Goal: Task Accomplishment & Management: Manage account settings

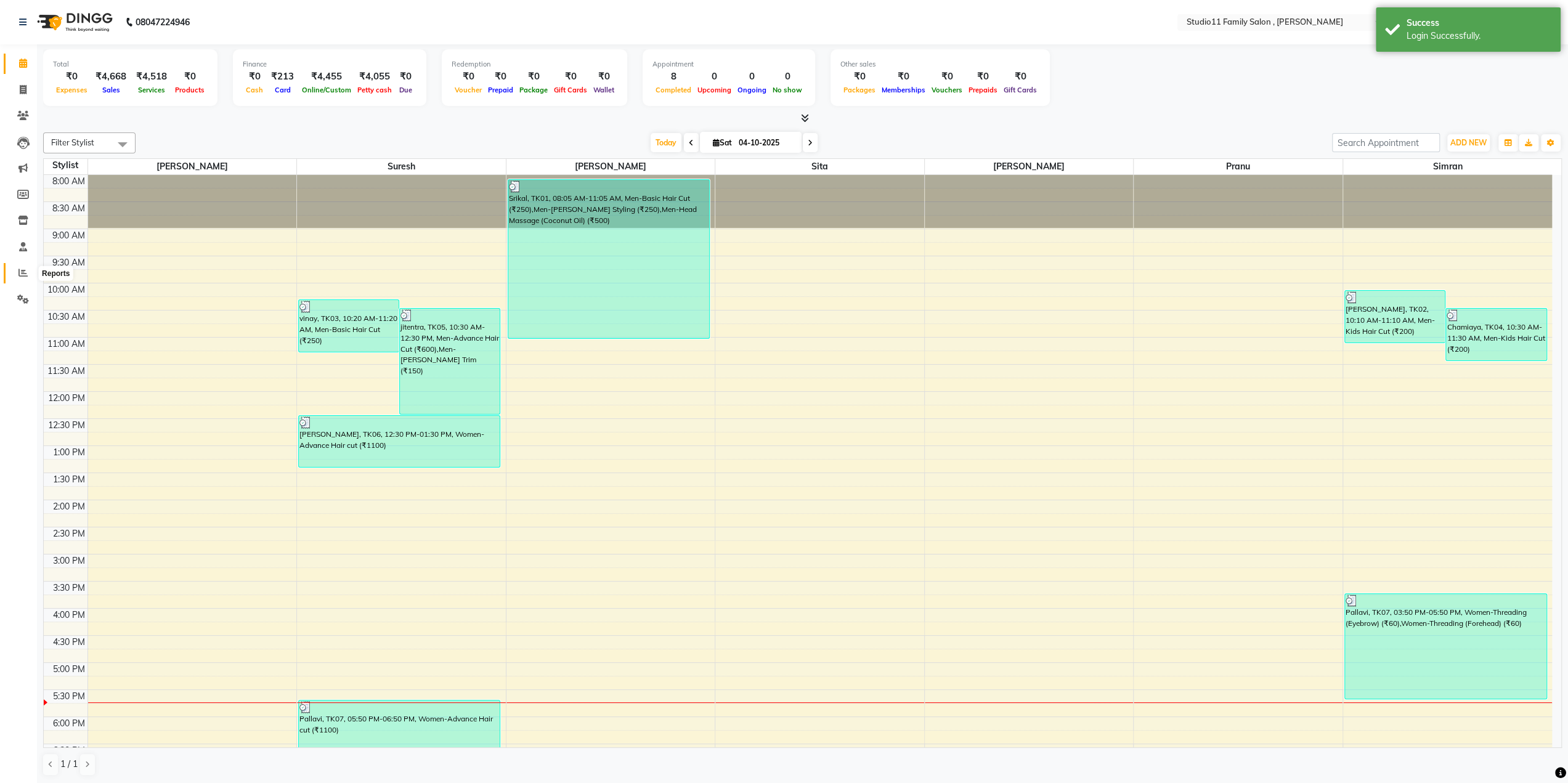
click at [25, 277] on icon at bounding box center [23, 273] width 9 height 9
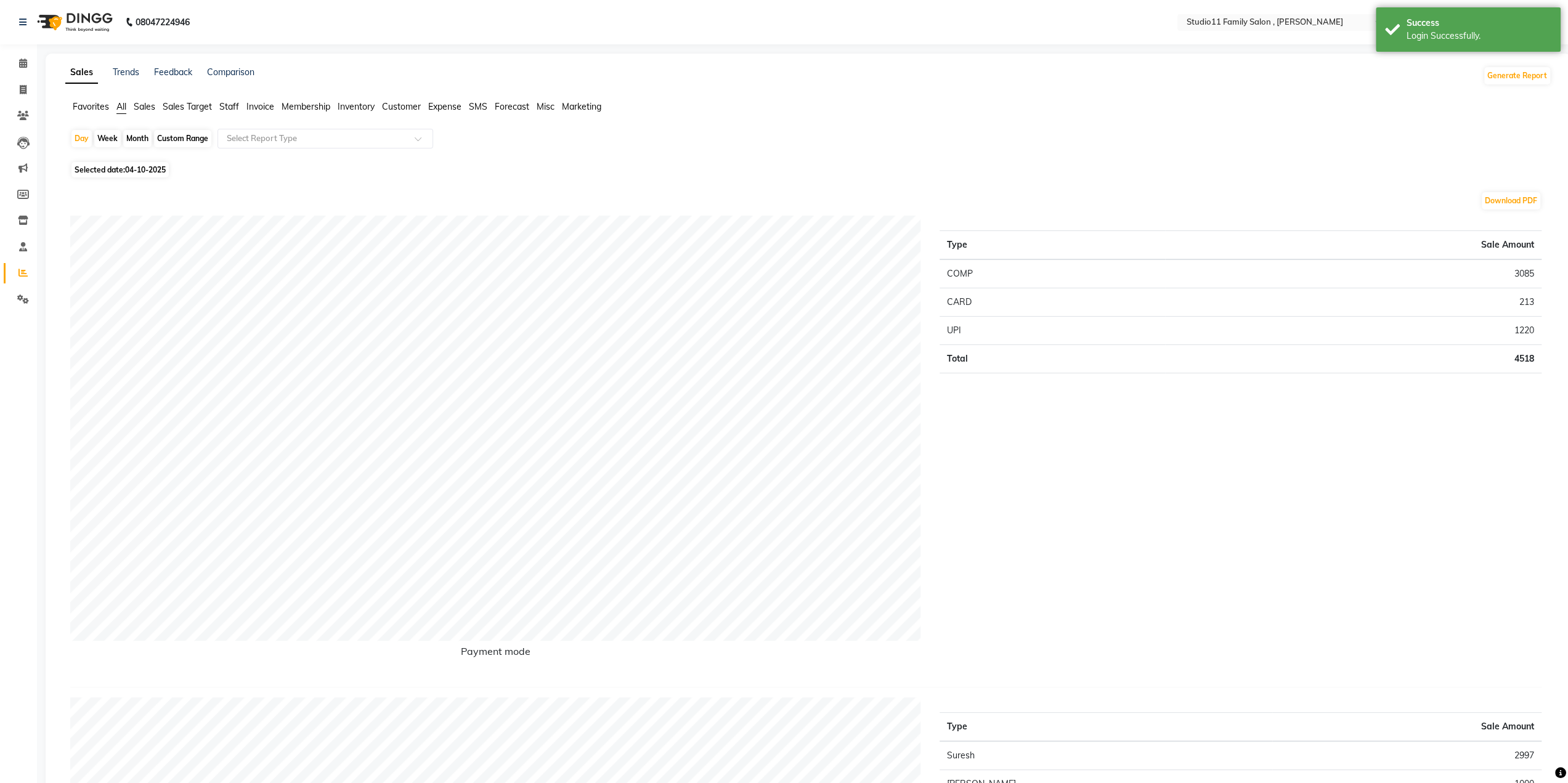
click at [130, 139] on div "Month" at bounding box center [137, 139] width 28 height 18
select select "10"
select select "2025"
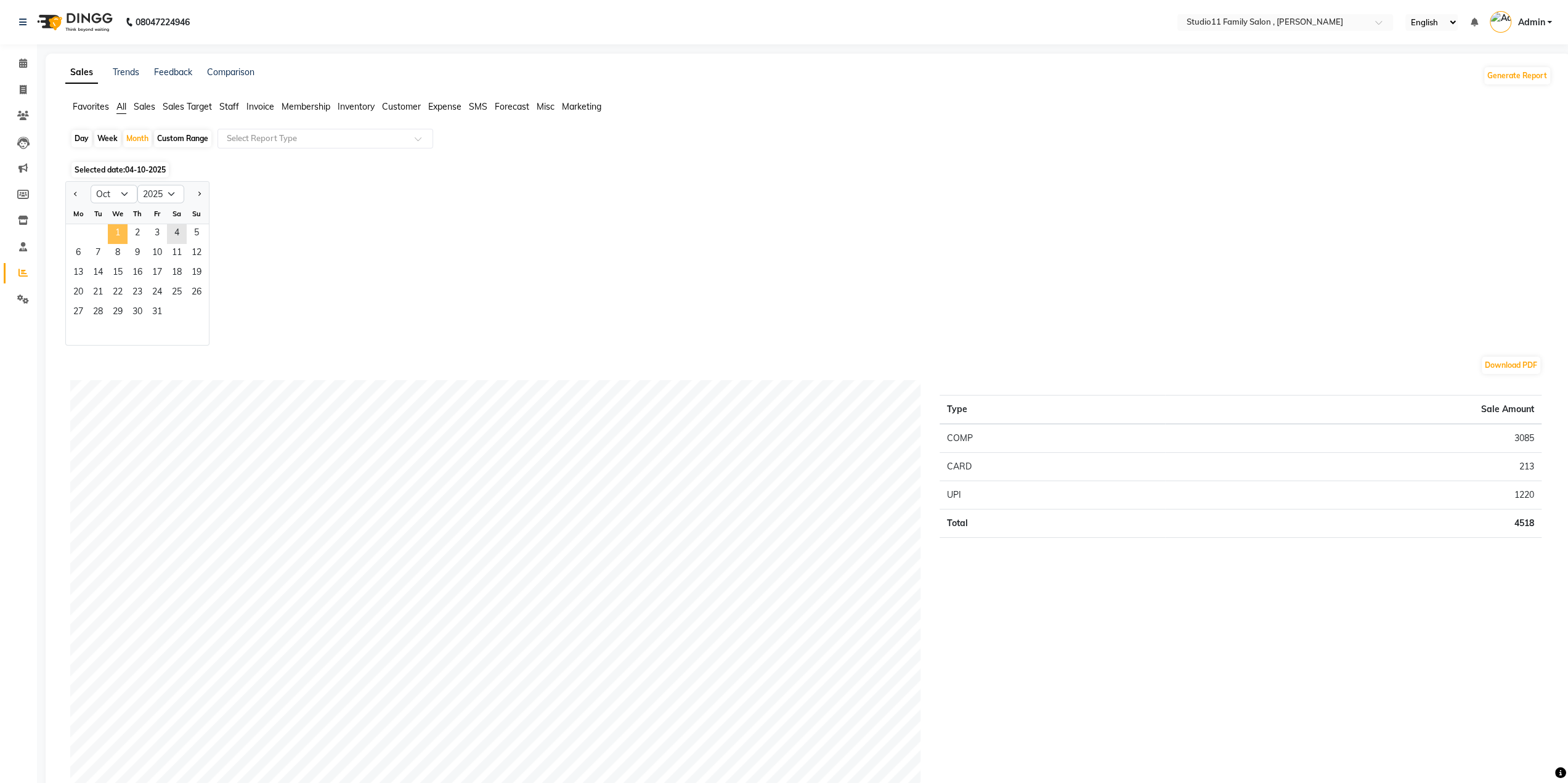
click at [112, 234] on span "1" at bounding box center [118, 234] width 20 height 20
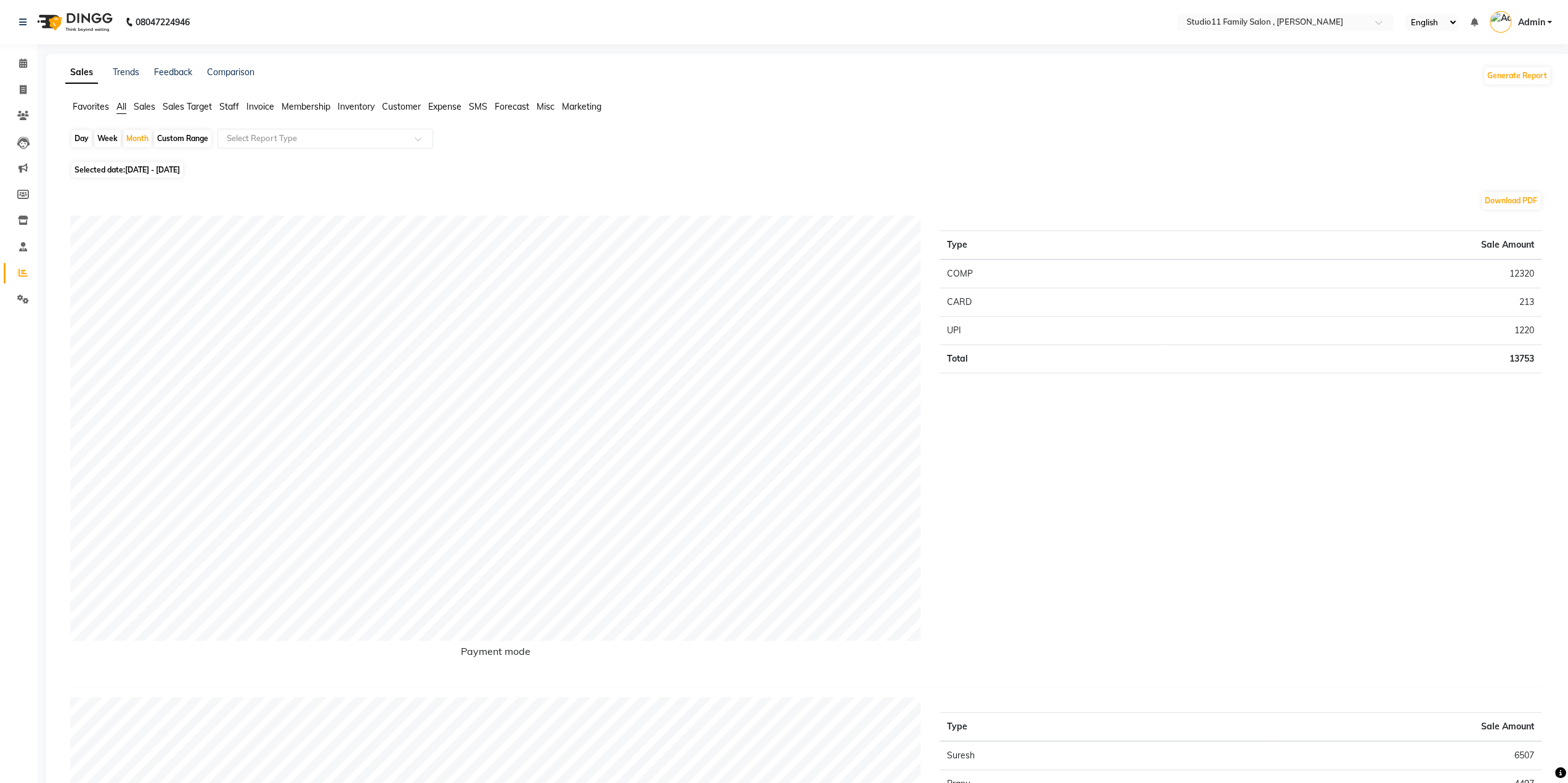
click at [148, 114] on div "Favorites All Sales Sales Target Staff Invoice Membership Inventory Customer Ex…" at bounding box center [808, 112] width 1505 height 23
click at [148, 108] on span "Sales" at bounding box center [144, 107] width 22 height 11
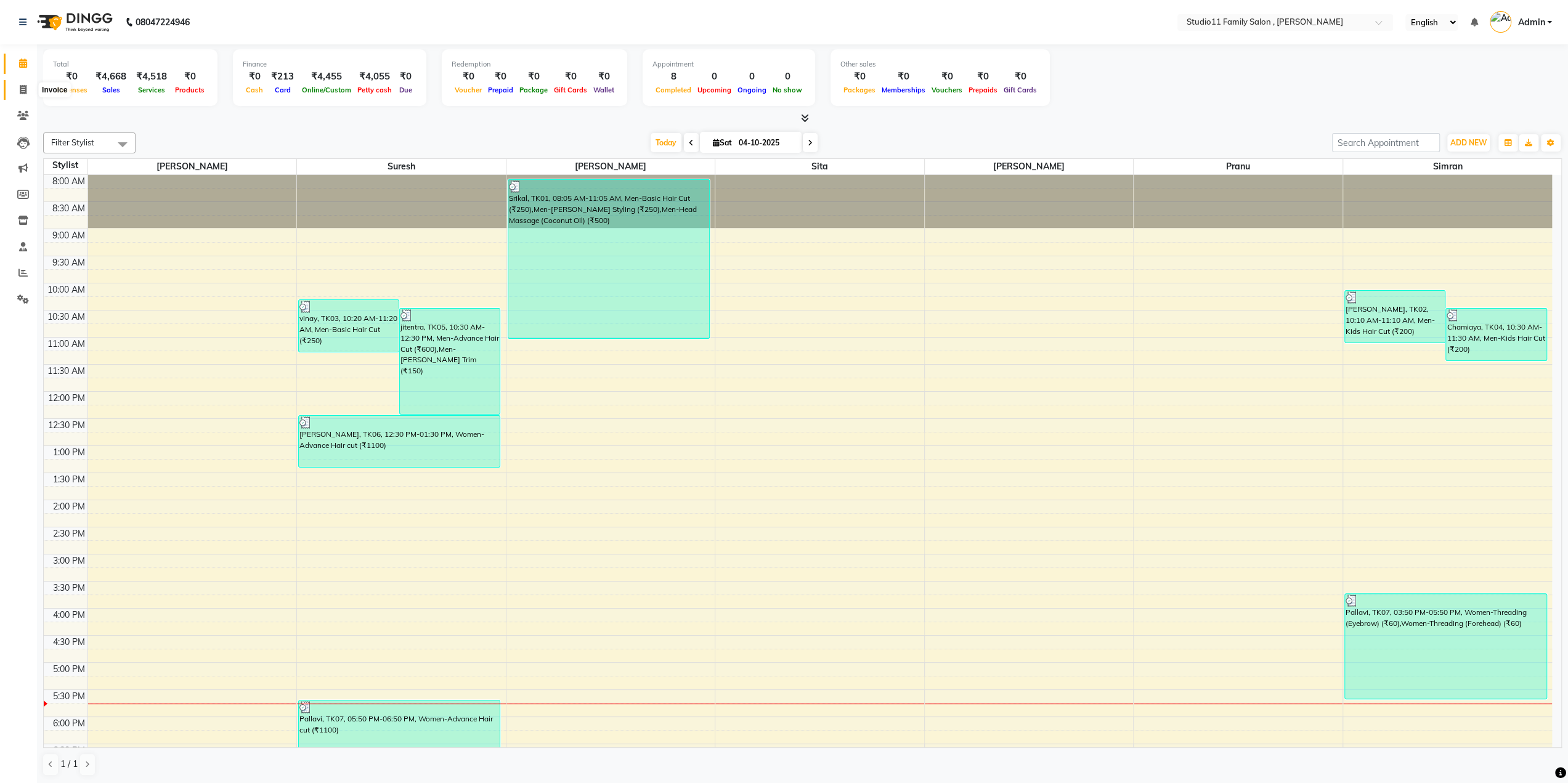
click at [23, 93] on icon at bounding box center [23, 89] width 7 height 9
select select "7303"
select select "service"
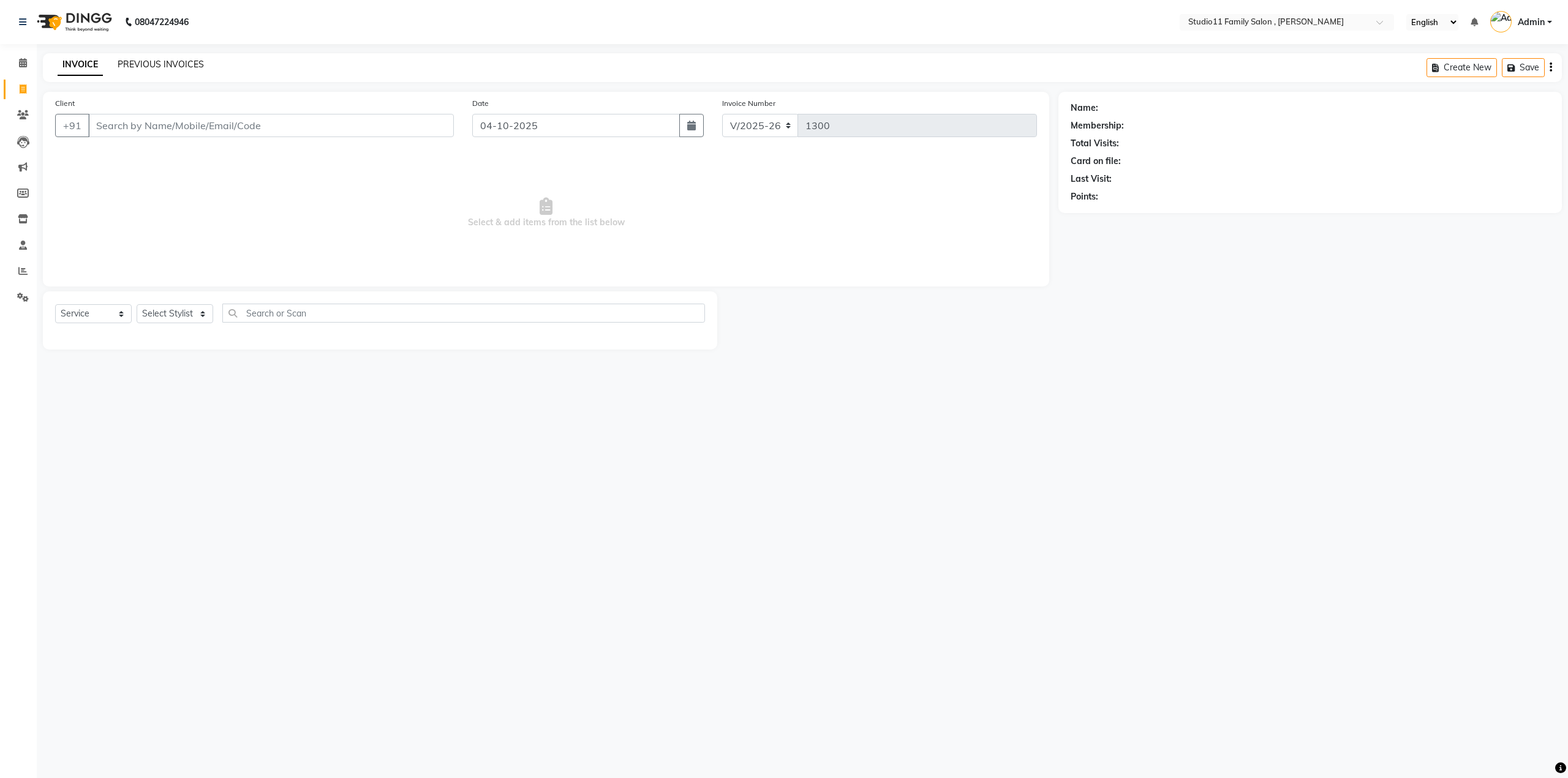
click at [187, 66] on link "PREVIOUS INVOICES" at bounding box center [160, 64] width 86 height 11
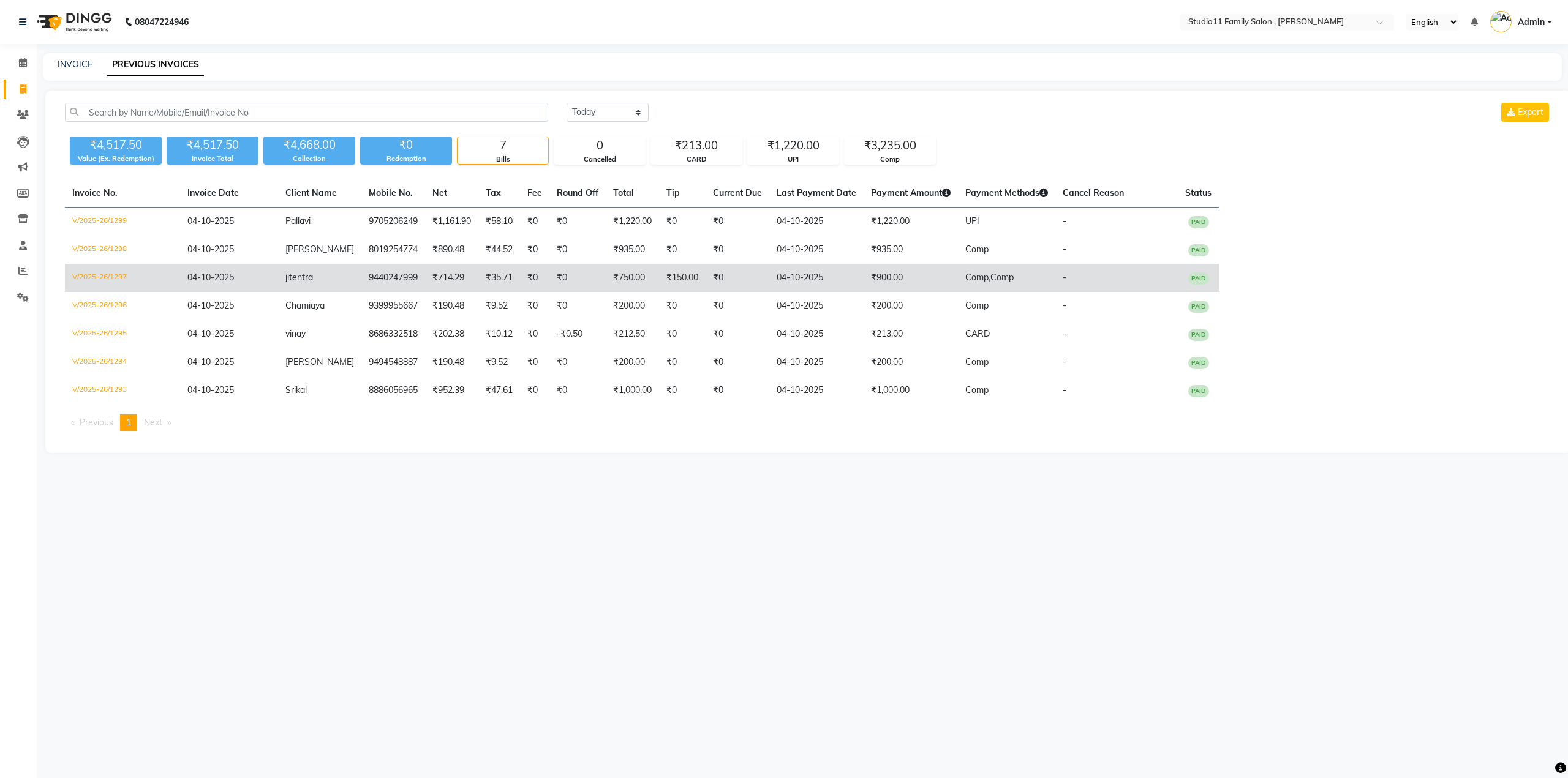
click at [114, 277] on td "V/2025-26/1297" at bounding box center [122, 278] width 115 height 28
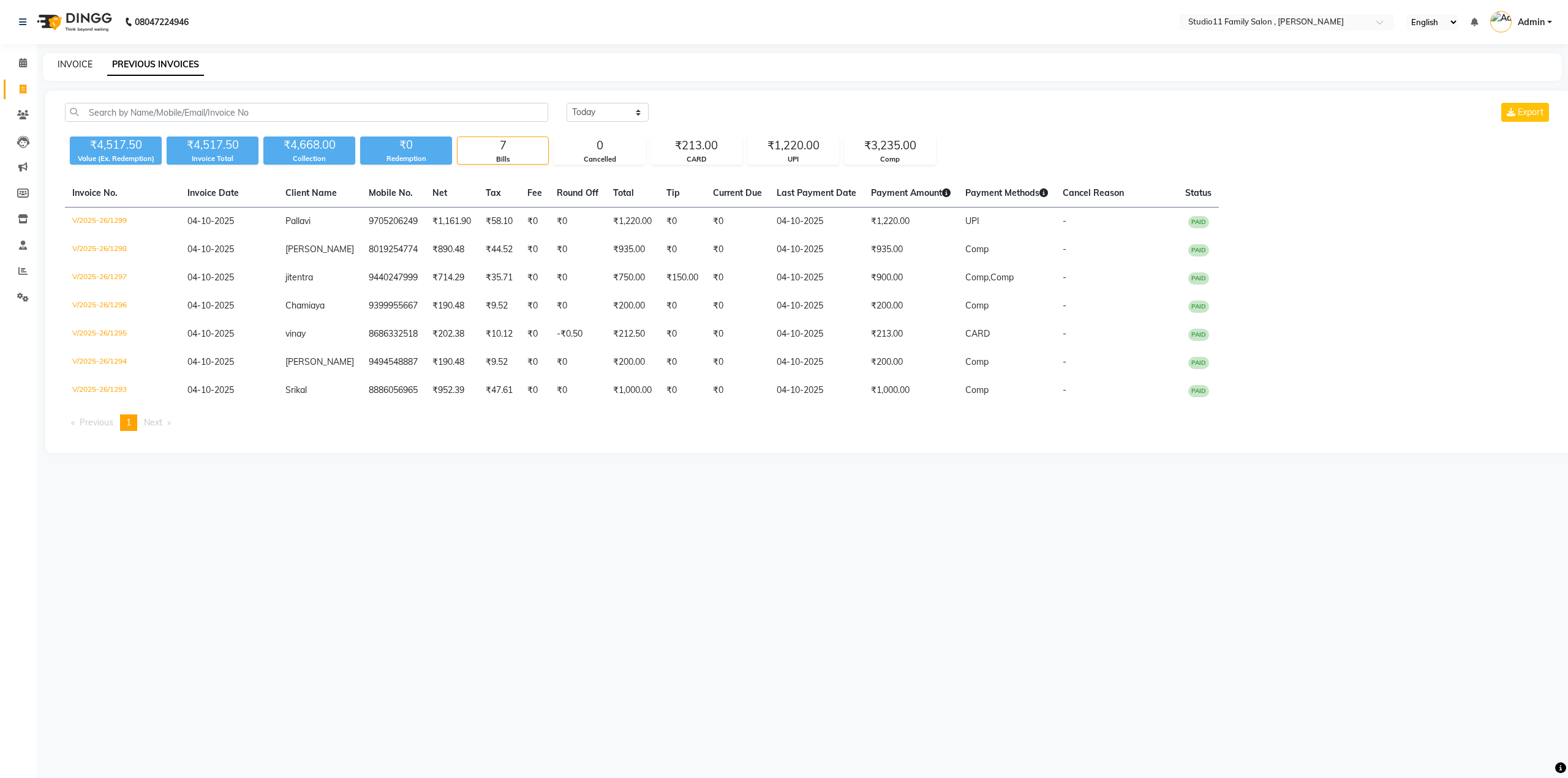
click at [69, 64] on link "INVOICE" at bounding box center [75, 64] width 35 height 11
select select "service"
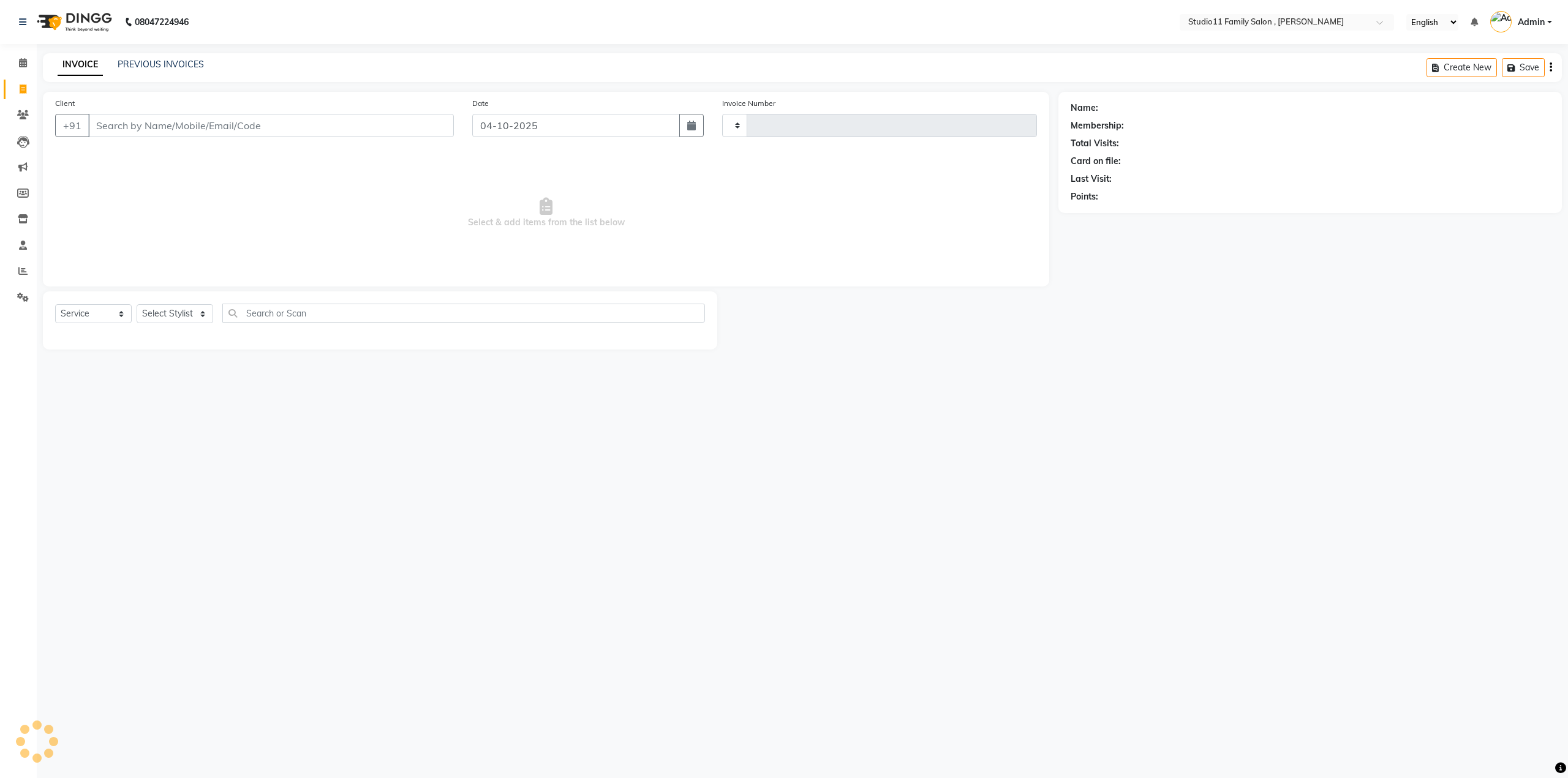
type input "1300"
select select "7303"
click at [166, 162] on button "vignish 9490755 433" at bounding box center [152, 154] width 130 height 20
type input "9490755433"
select select "1: Object"
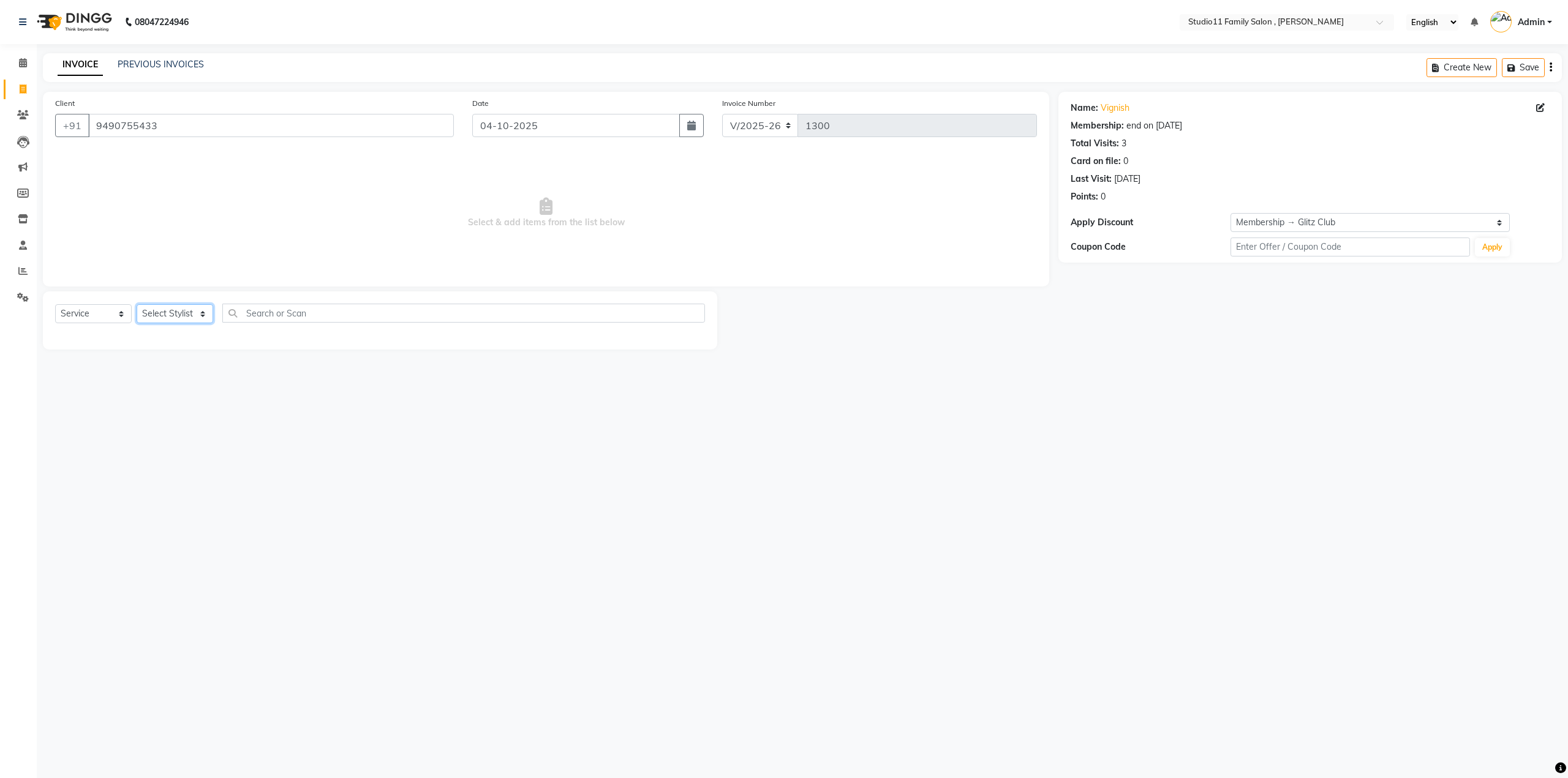
click at [202, 321] on select "Select Stylist Pranu Satya Kalagara Simran Sita Suresh Vamshi Zishan" at bounding box center [174, 313] width 76 height 19
select select "62940"
click at [136, 304] on select "Select Stylist Pranu Satya Kalagara Simran Sita Suresh Vamshi Zishan" at bounding box center [174, 313] width 76 height 19
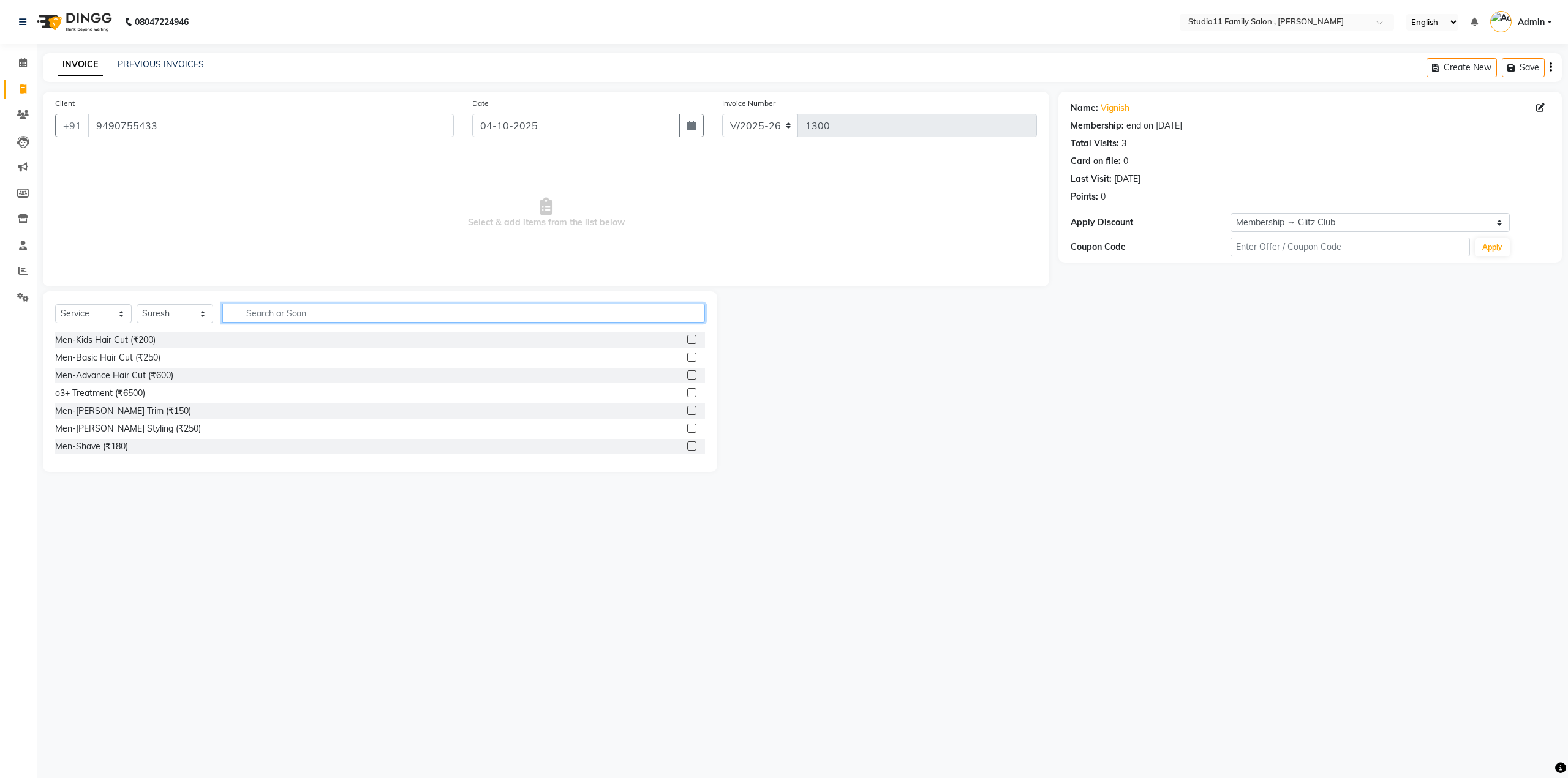
click at [244, 311] on input "text" at bounding box center [464, 313] width 483 height 19
type input "basic"
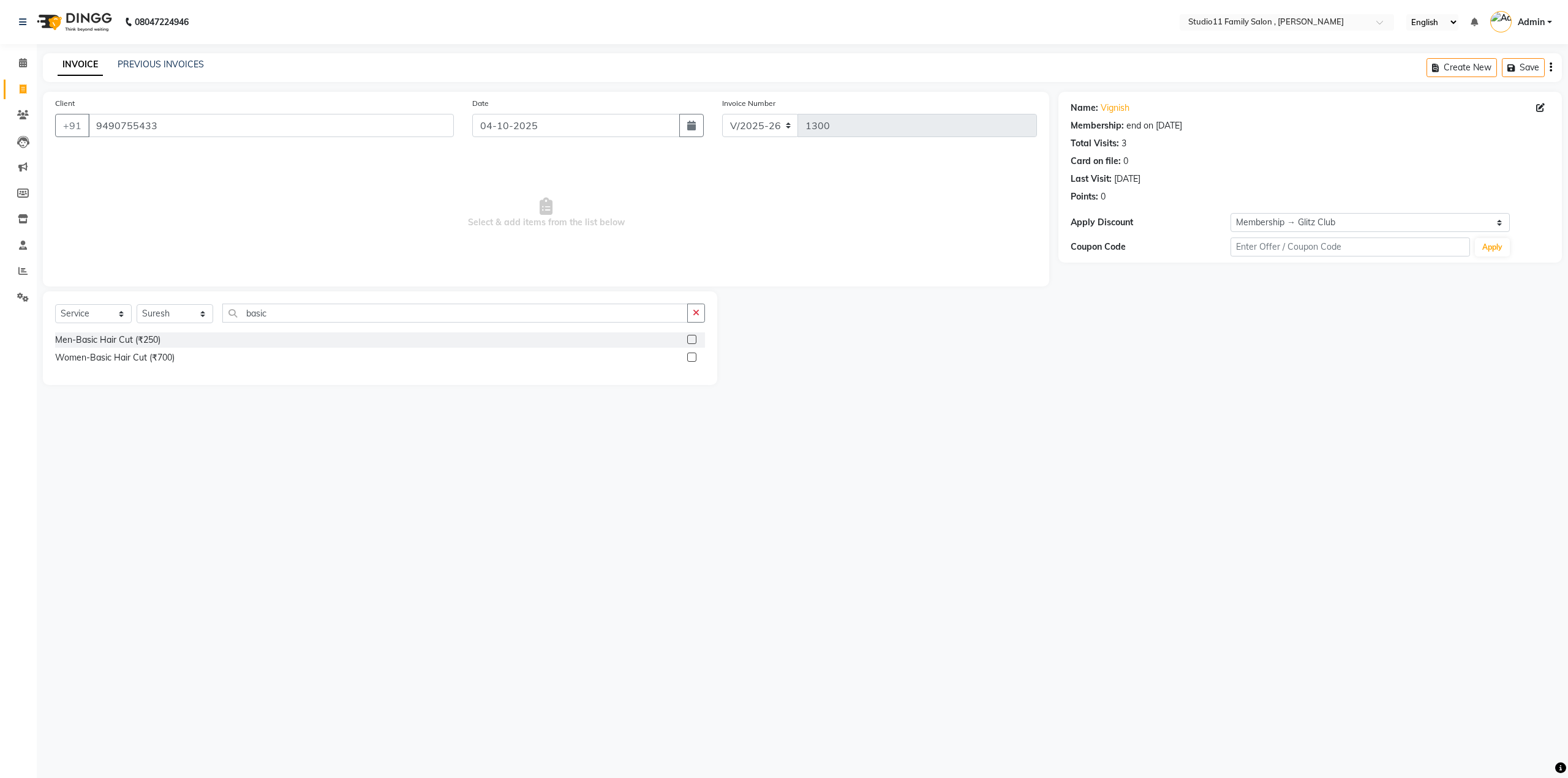
click at [694, 340] on label at bounding box center [692, 339] width 9 height 9
click at [694, 340] on input "checkbox" at bounding box center [691, 339] width 8 height 8
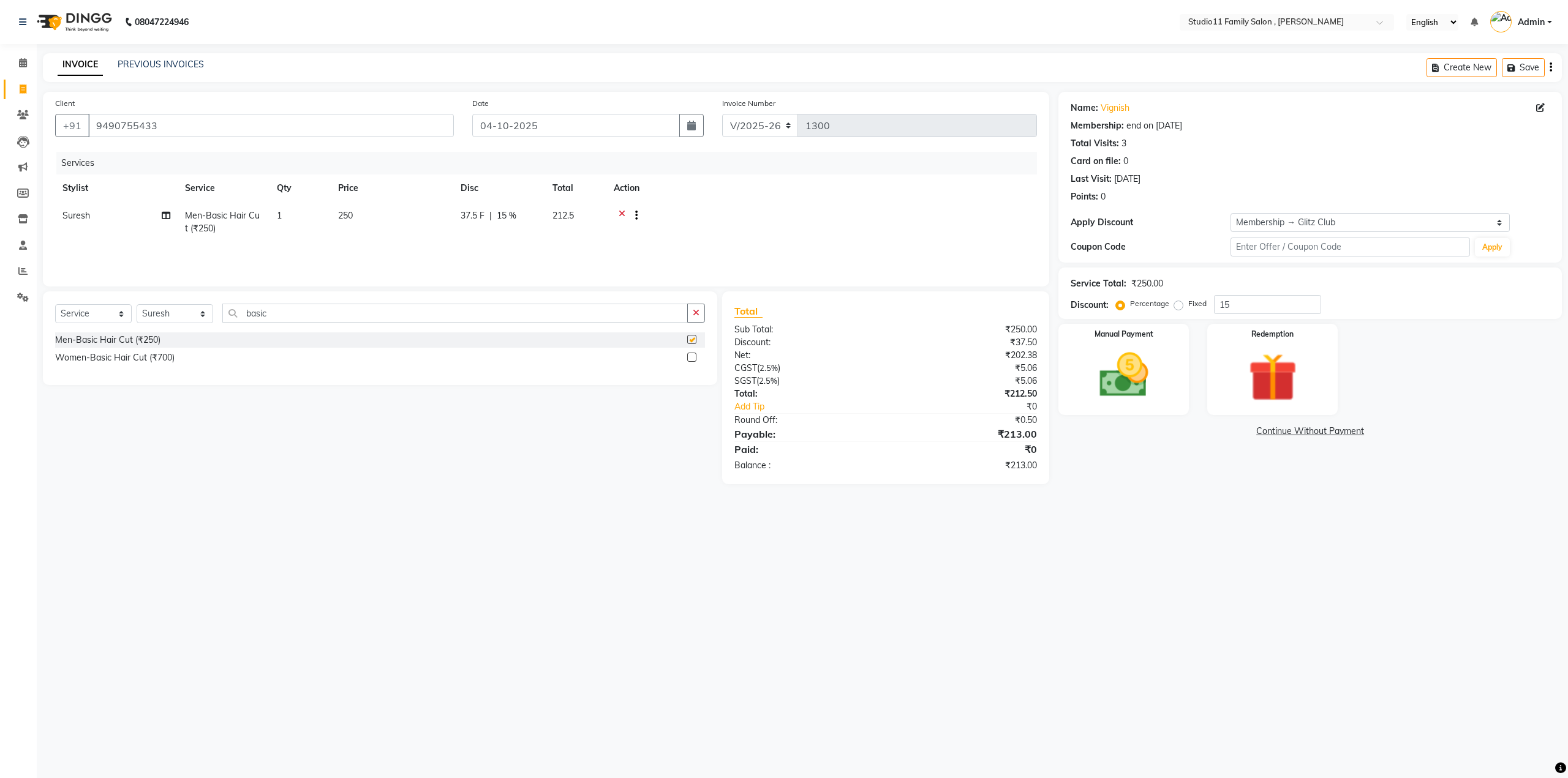
checkbox input "false"
click at [281, 313] on input "basic" at bounding box center [455, 313] width 465 height 19
type input "b"
type input "beard"
click at [694, 355] on label at bounding box center [692, 357] width 9 height 9
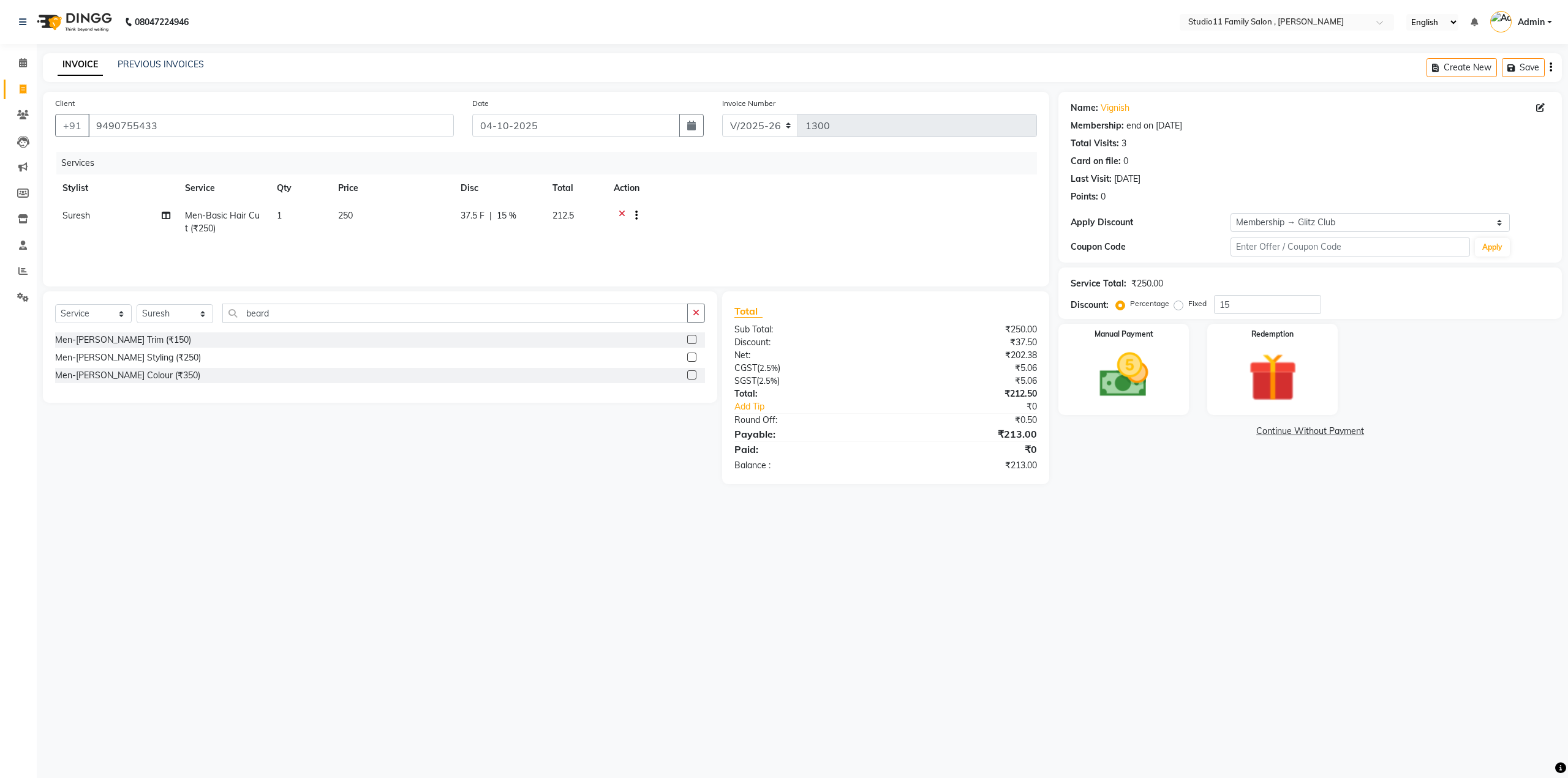
click at [694, 355] on input "checkbox" at bounding box center [691, 358] width 8 height 8
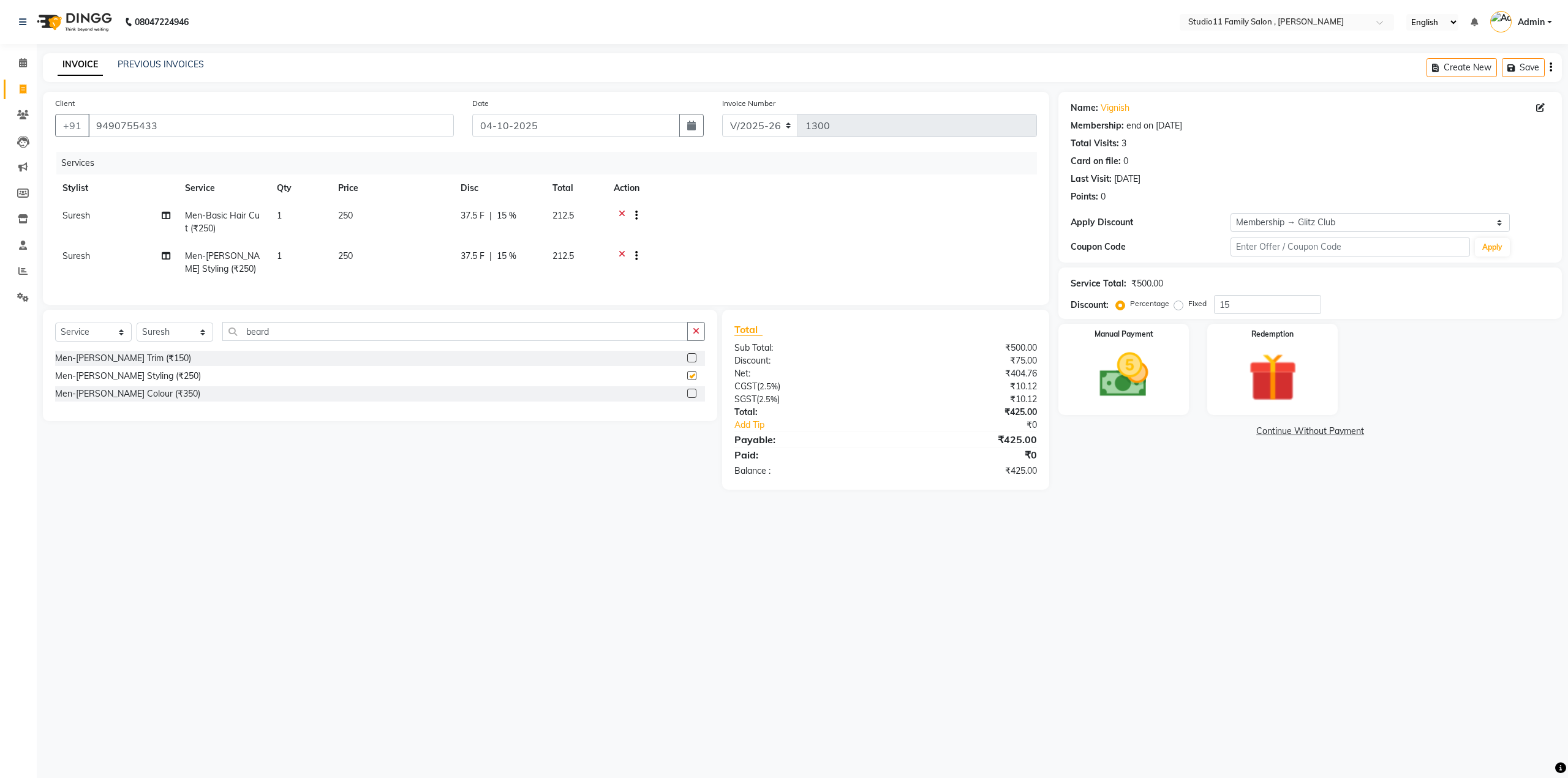
checkbox input "false"
click at [753, 432] on link "Add Tip" at bounding box center [819, 425] width 188 height 13
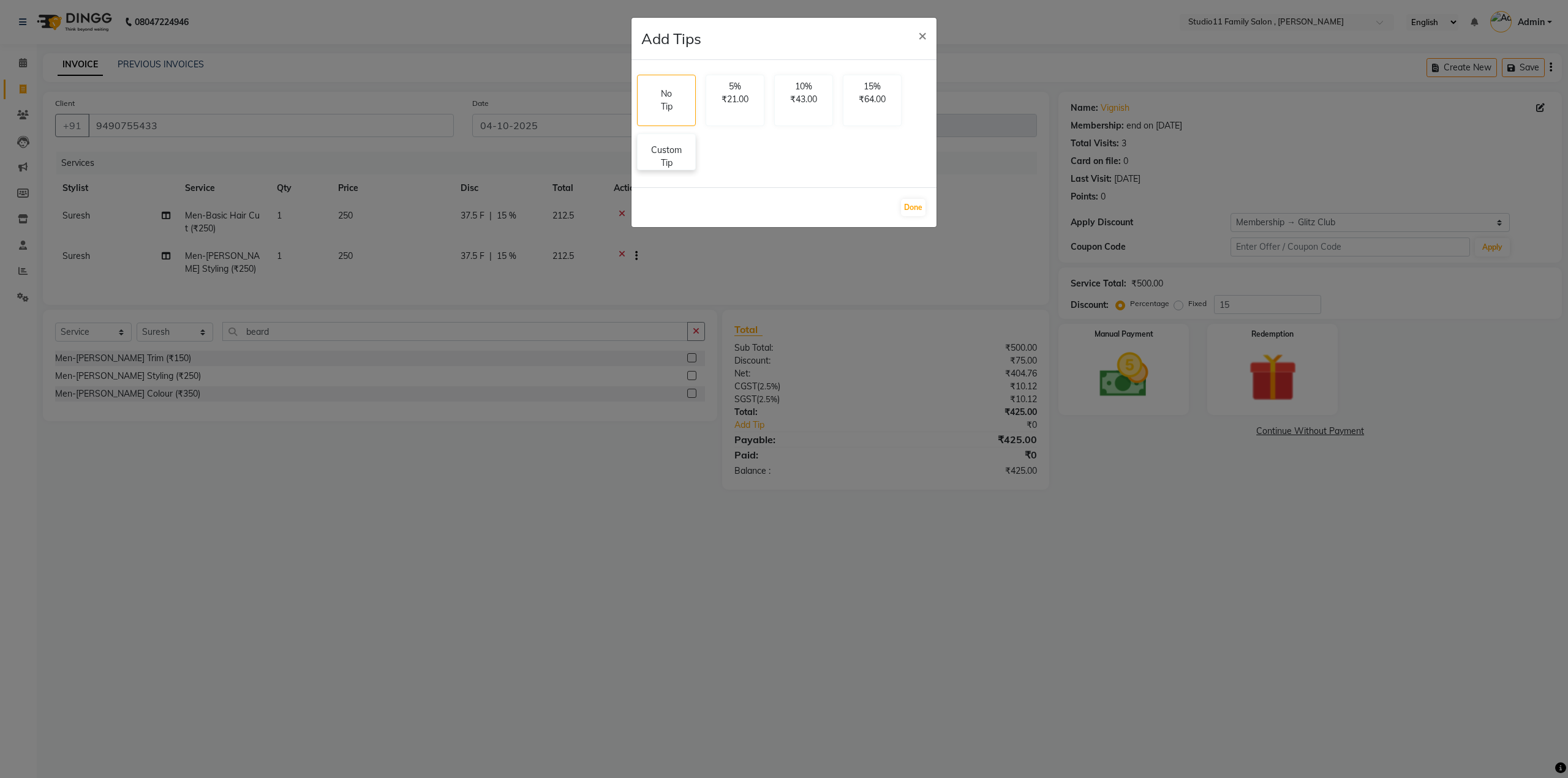
click at [670, 165] on p "Custom Tip" at bounding box center [666, 157] width 43 height 26
select select "62940"
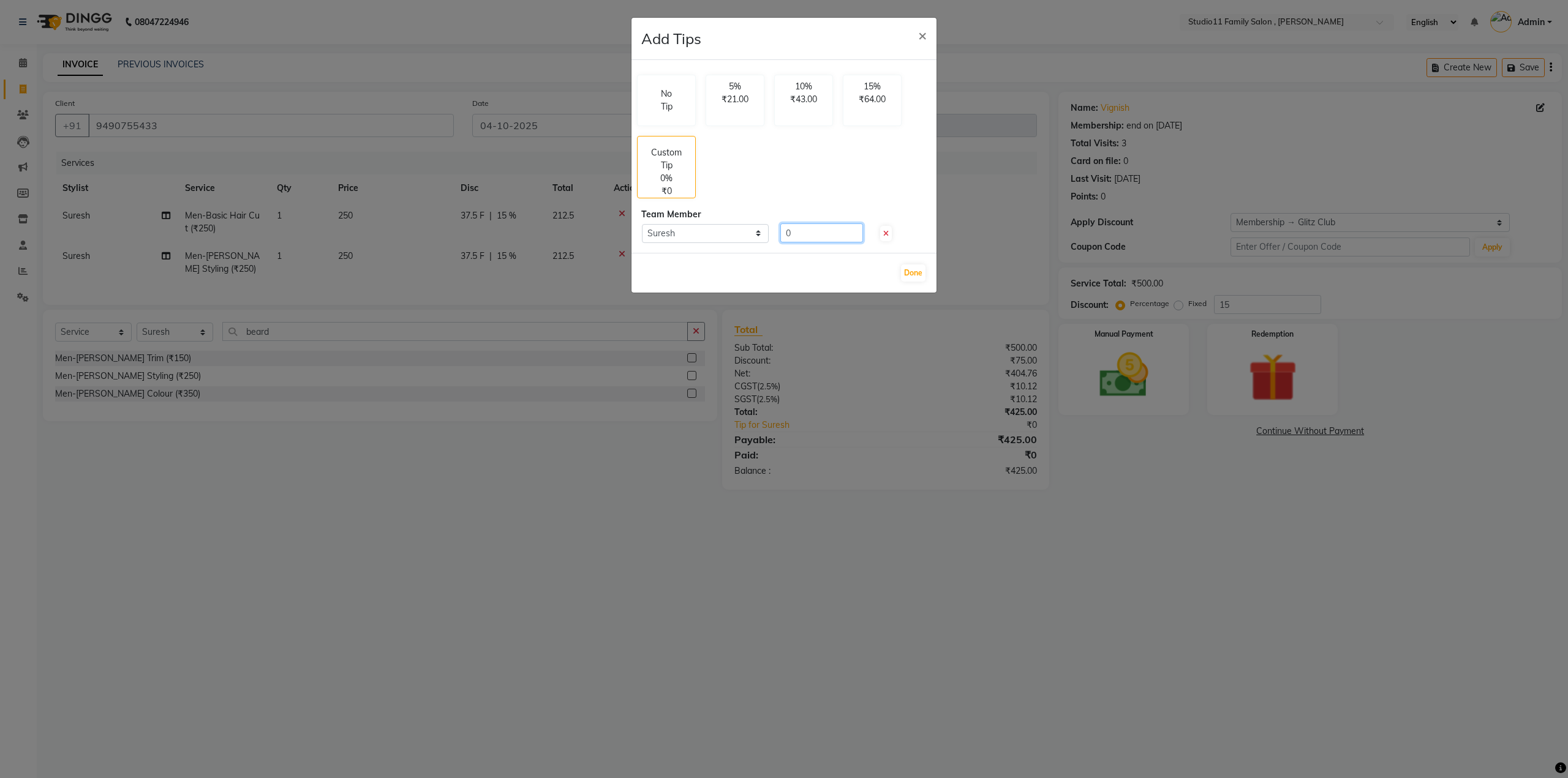
click at [819, 234] on input "0" at bounding box center [822, 232] width 83 height 19
type input "100"
click at [915, 272] on button "Done" at bounding box center [913, 273] width 24 height 17
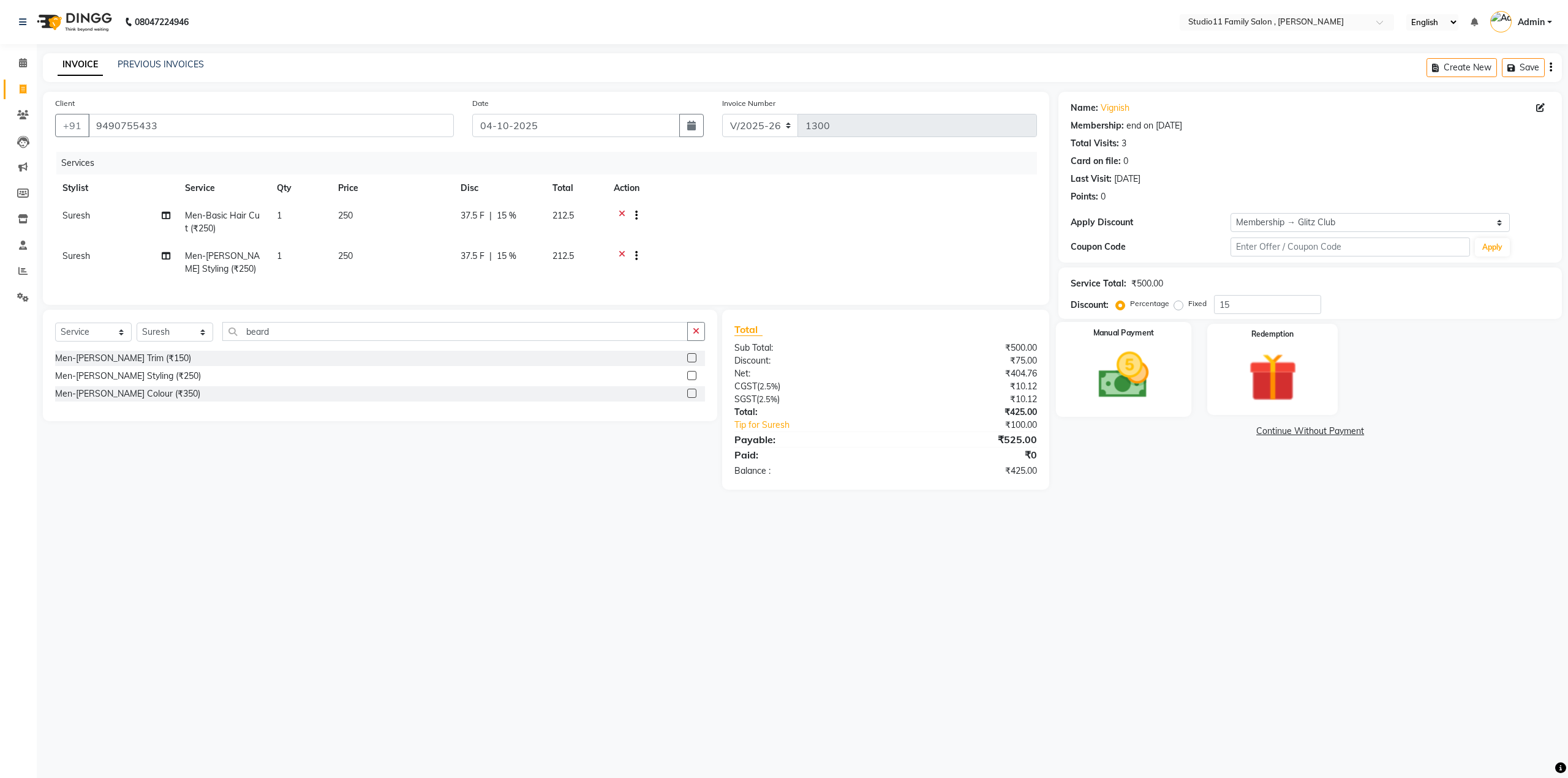
click at [1111, 392] on img at bounding box center [1124, 376] width 83 height 59
click at [1239, 429] on span "Comp" at bounding box center [1247, 432] width 26 height 14
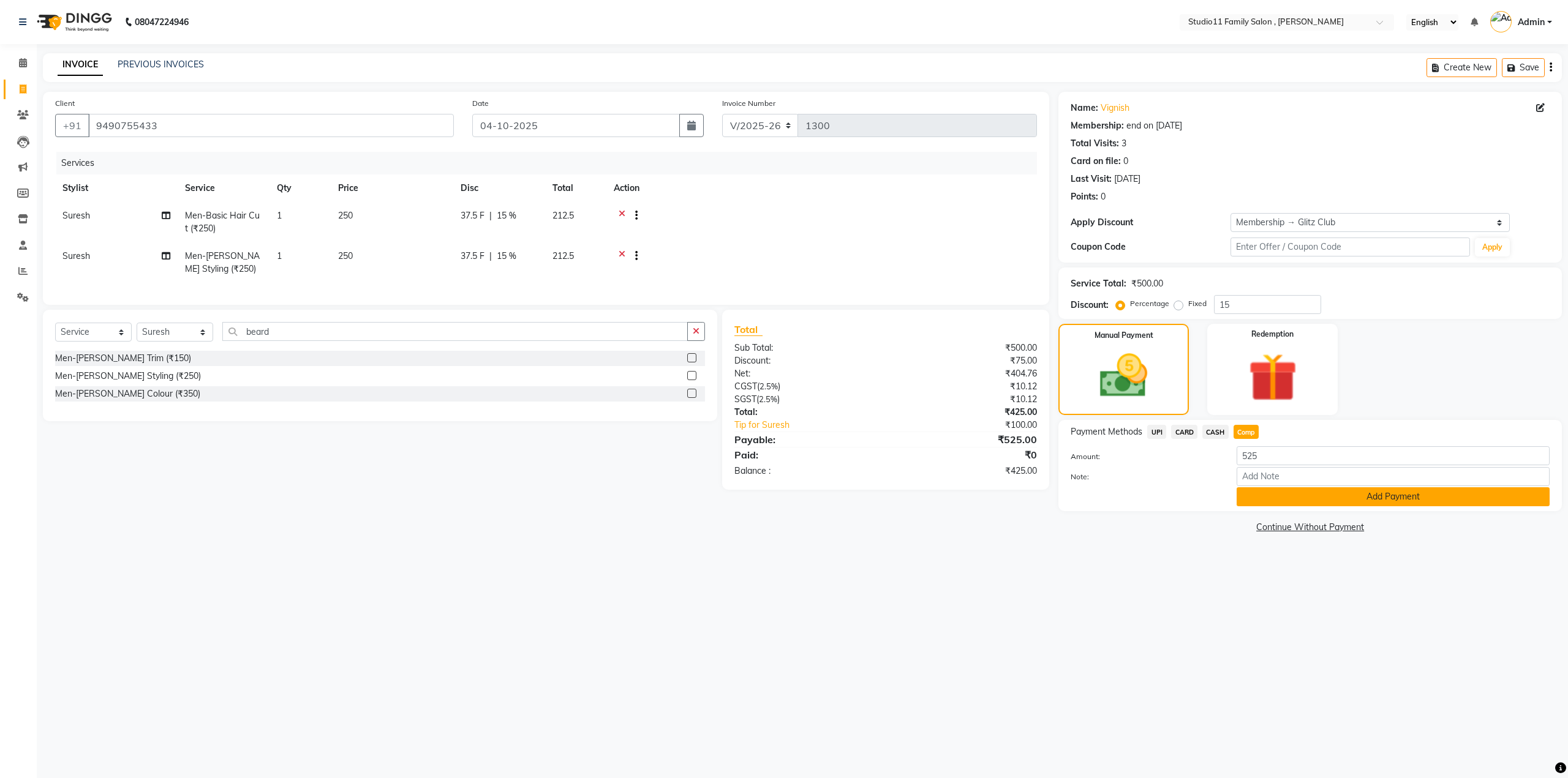
click at [1366, 497] on button "Add Payment" at bounding box center [1393, 497] width 313 height 19
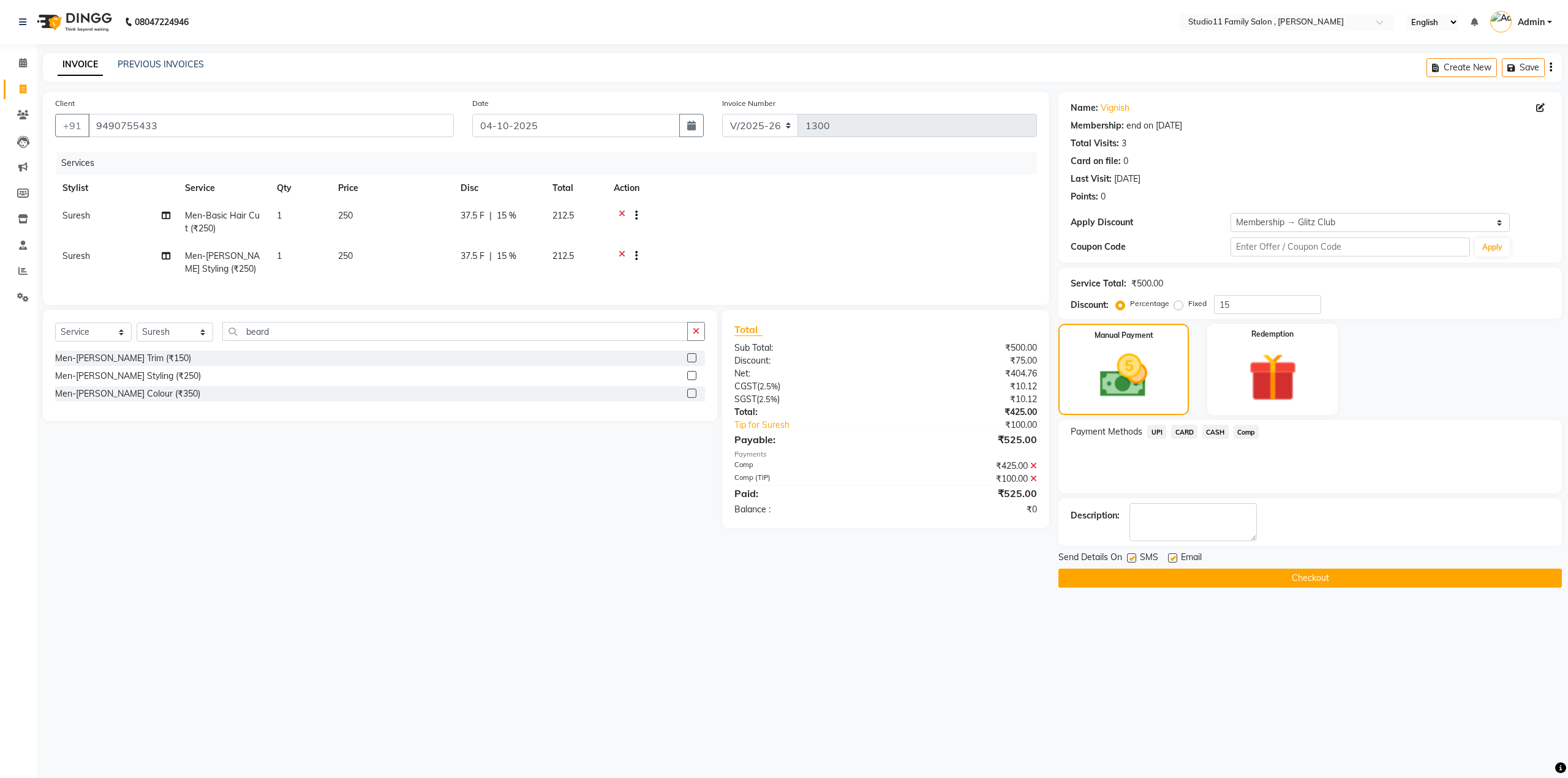
click at [1313, 585] on button "Checkout" at bounding box center [1310, 578] width 503 height 19
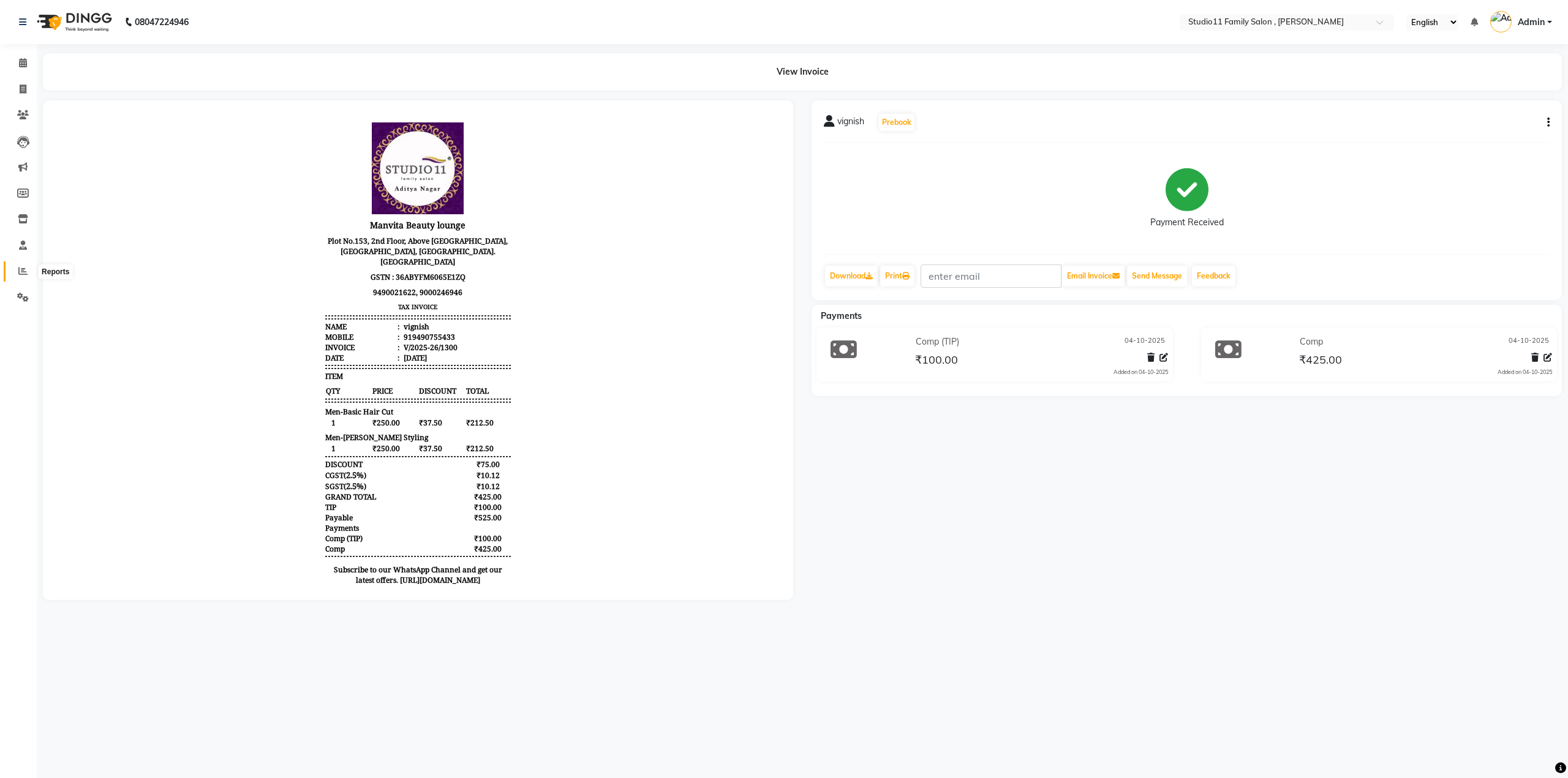
click at [20, 271] on icon at bounding box center [22, 271] width 9 height 9
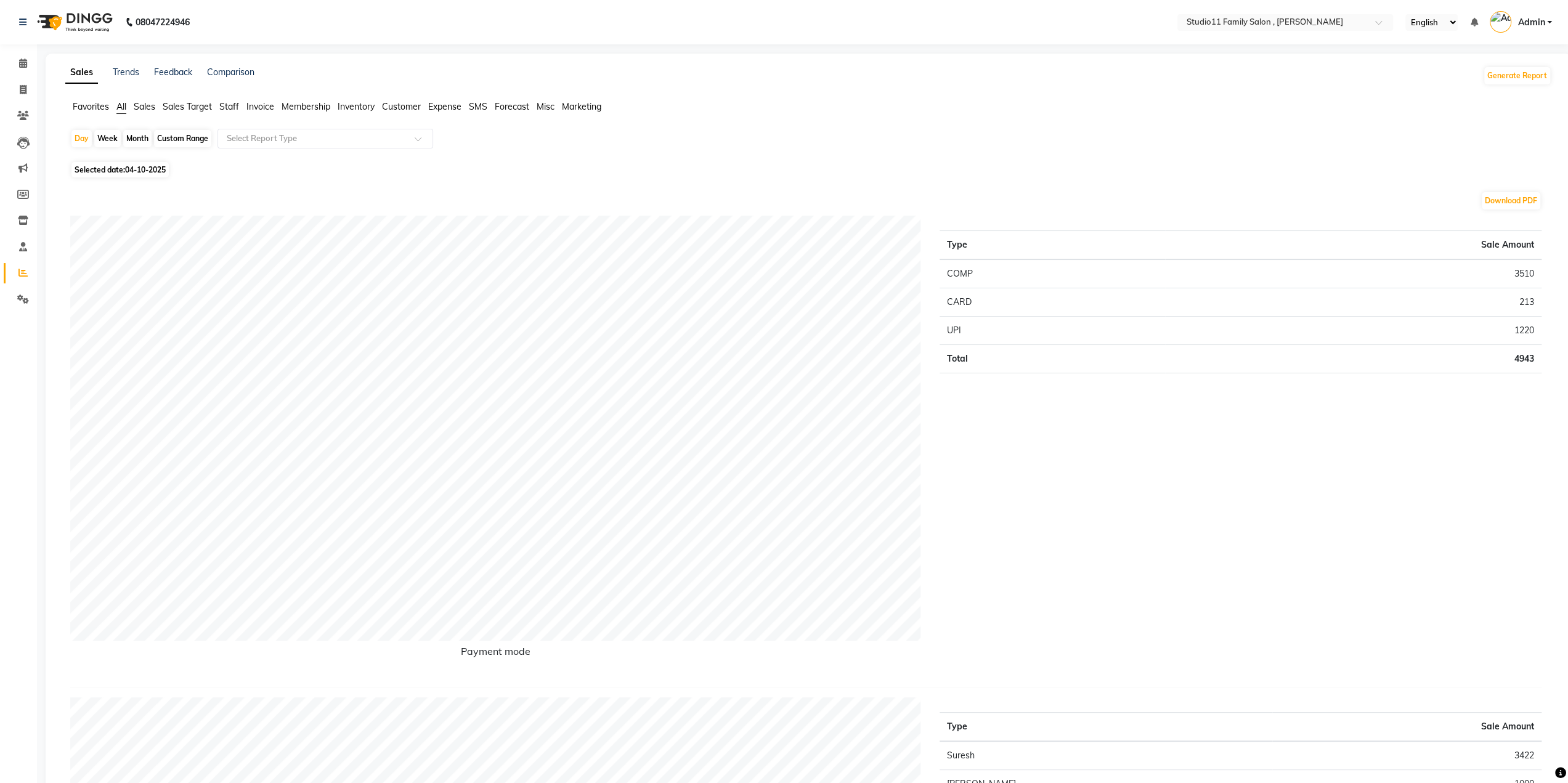
click at [225, 106] on span "Staff" at bounding box center [230, 107] width 20 height 11
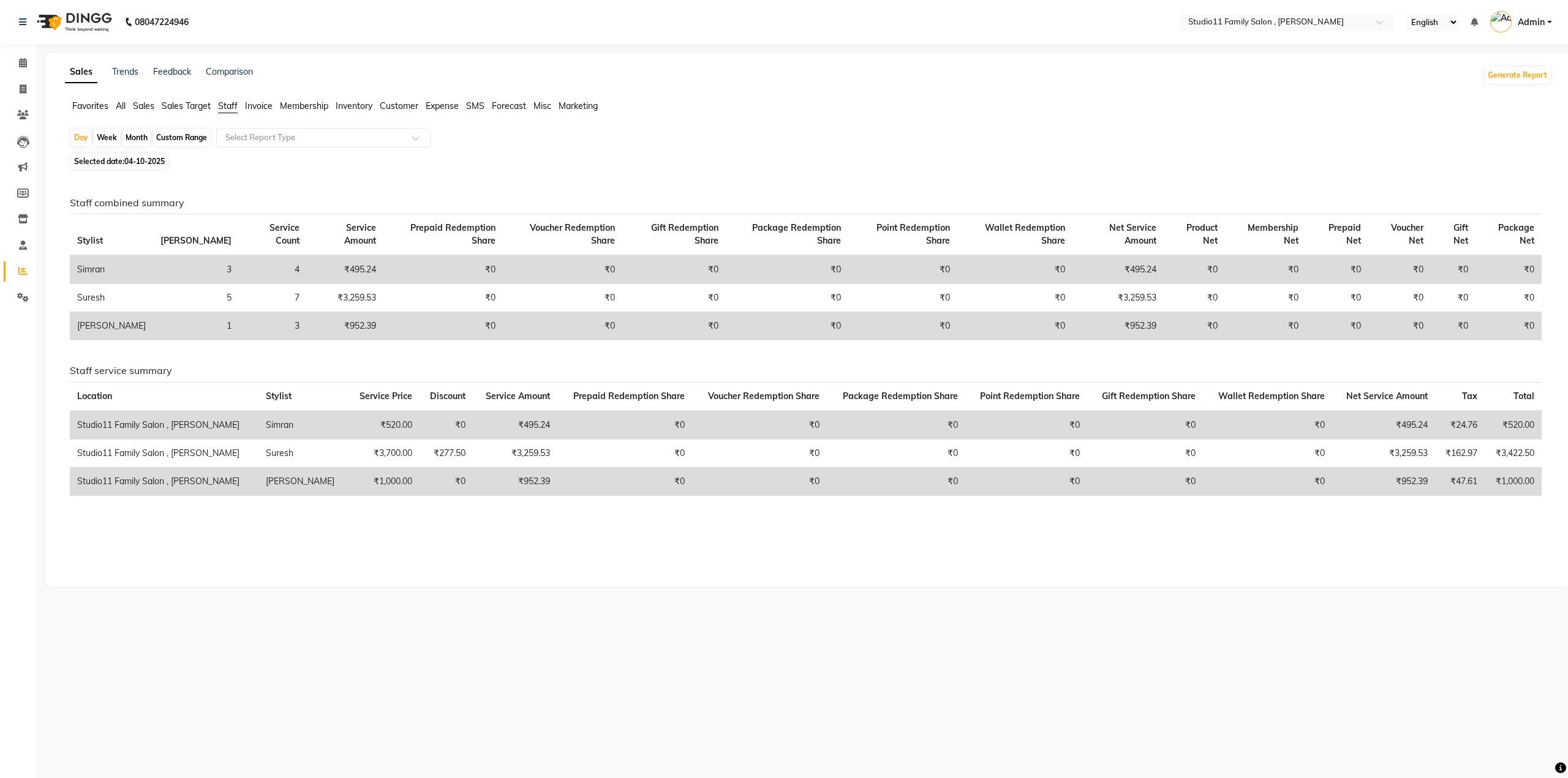
click at [137, 135] on div "Month" at bounding box center [136, 138] width 28 height 17
select select "10"
select select "2025"
click at [122, 107] on span "All" at bounding box center [120, 106] width 10 height 11
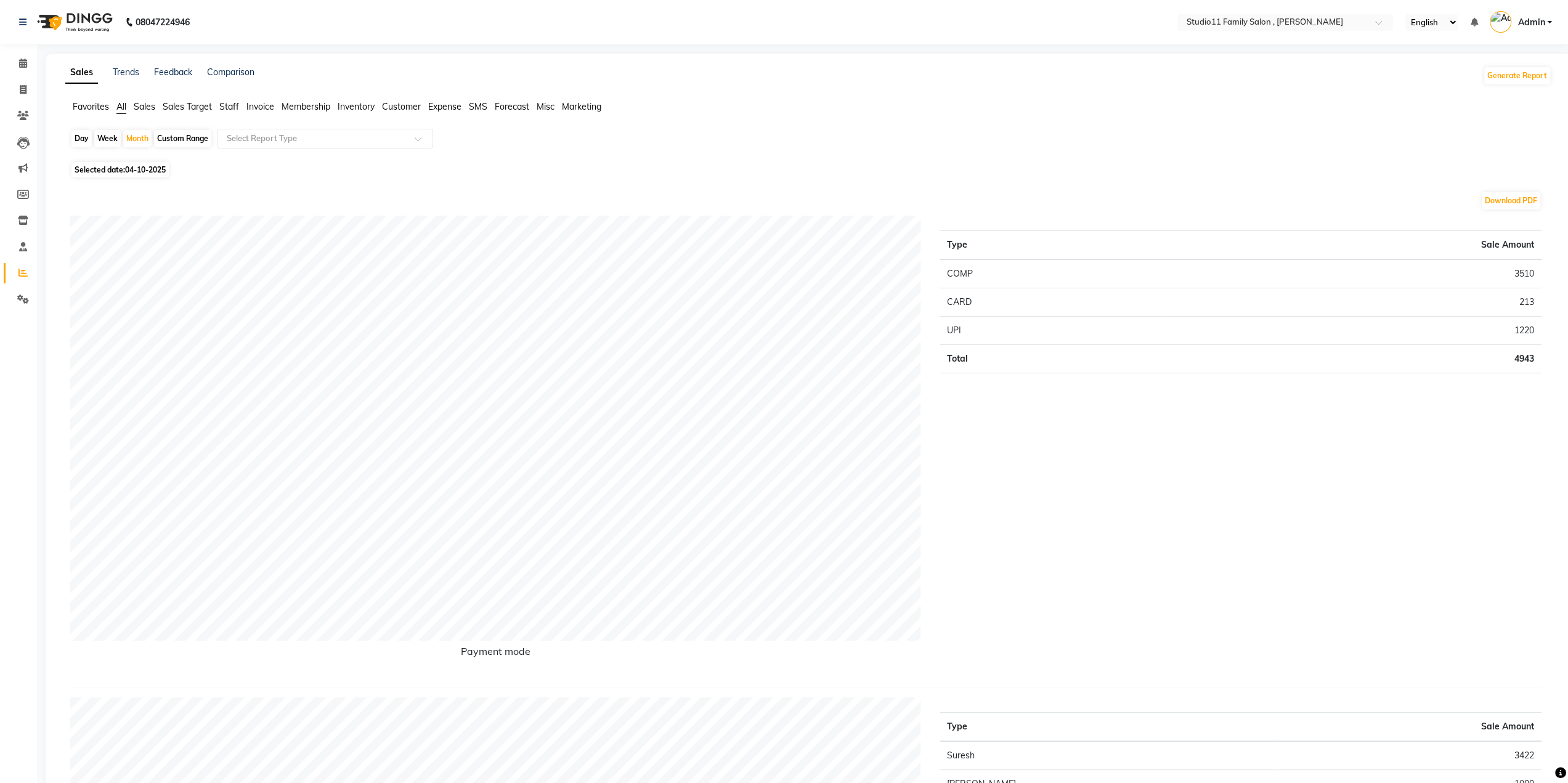
click at [130, 165] on span "04-10-2025" at bounding box center [146, 170] width 41 height 9
select select "10"
select select "2025"
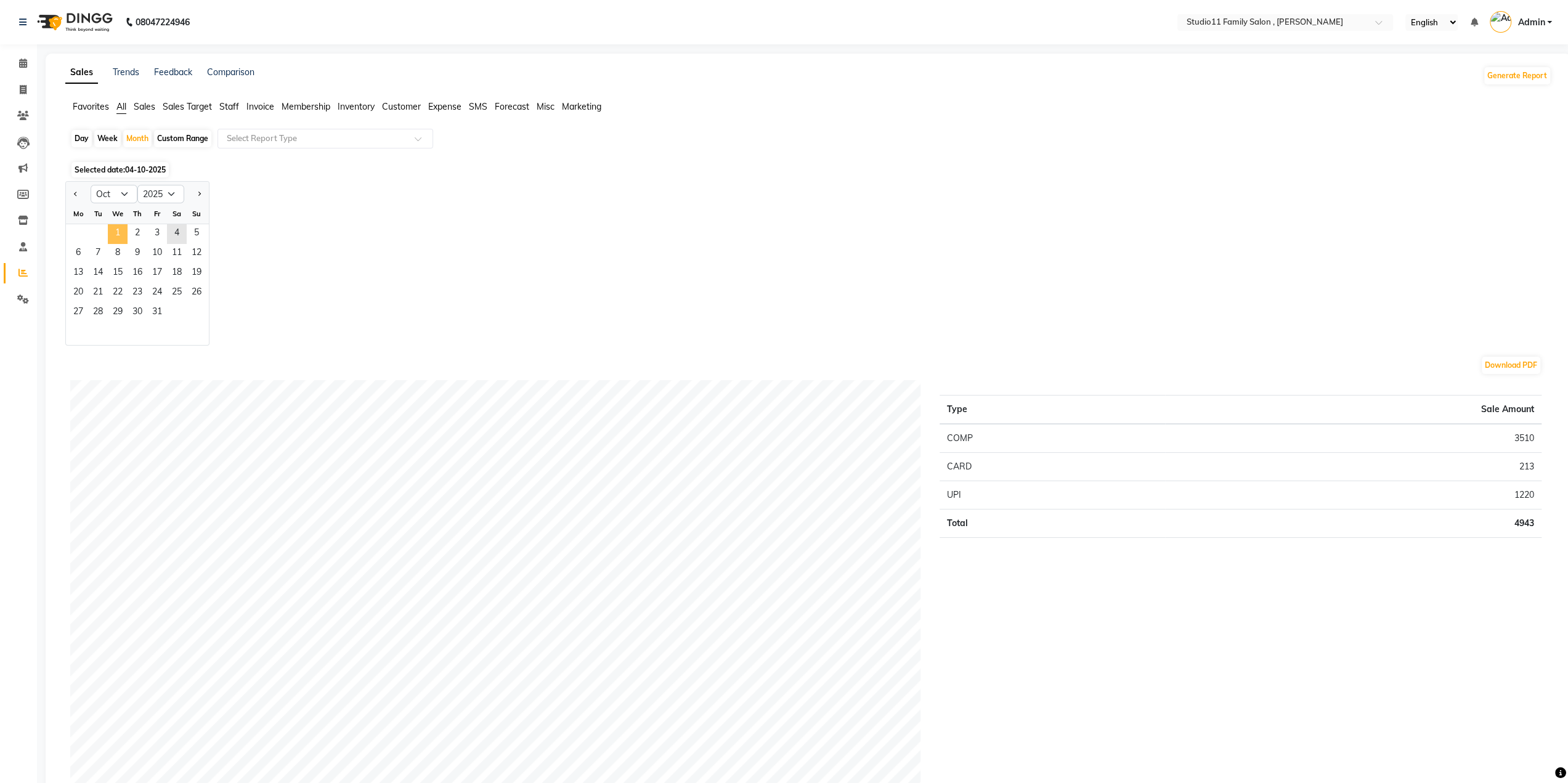
click at [125, 234] on span "1" at bounding box center [118, 234] width 20 height 20
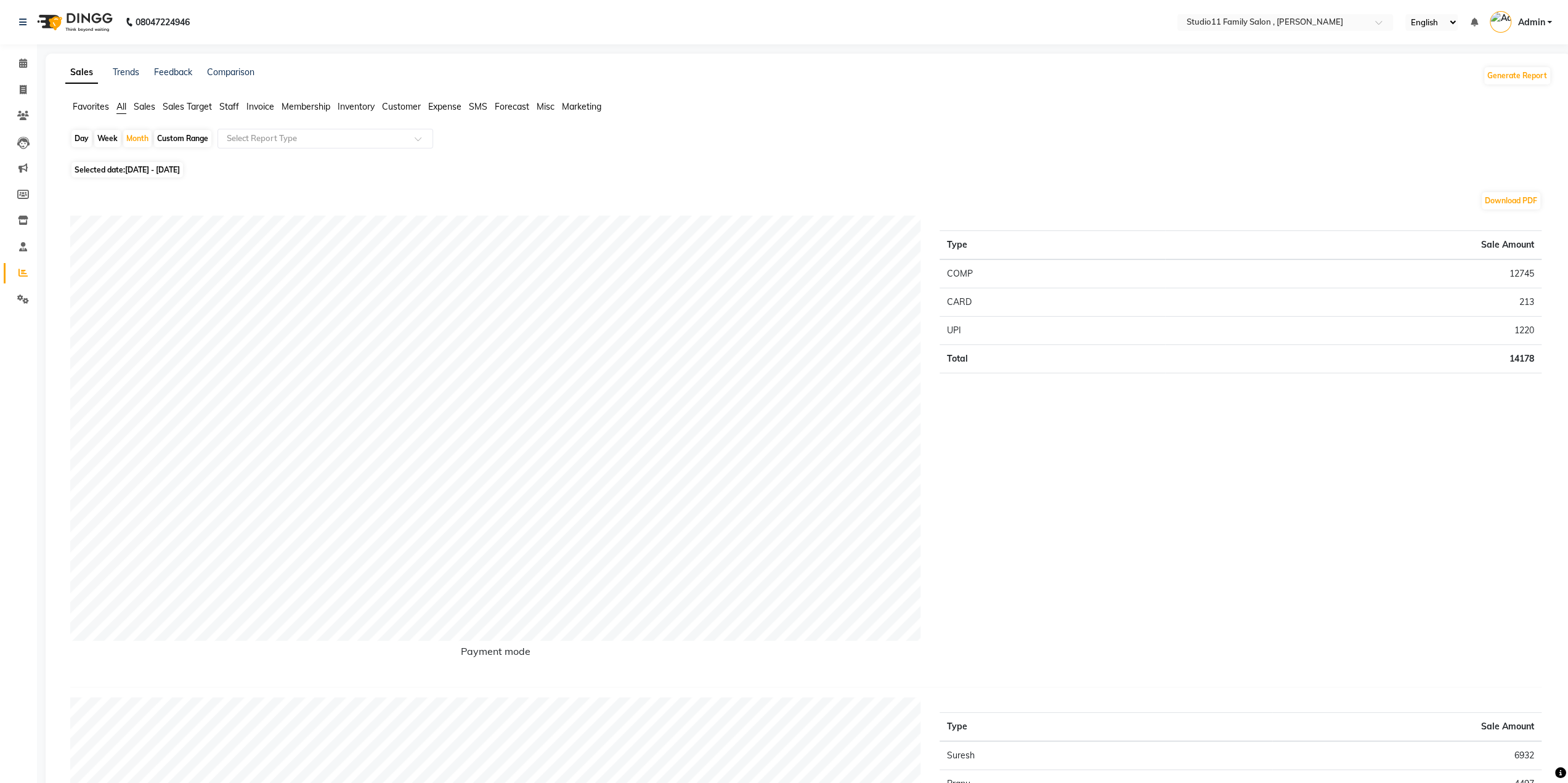
click at [126, 165] on span "01-10-2025 - 31-10-2025" at bounding box center [153, 170] width 55 height 9
select select "10"
select select "2025"
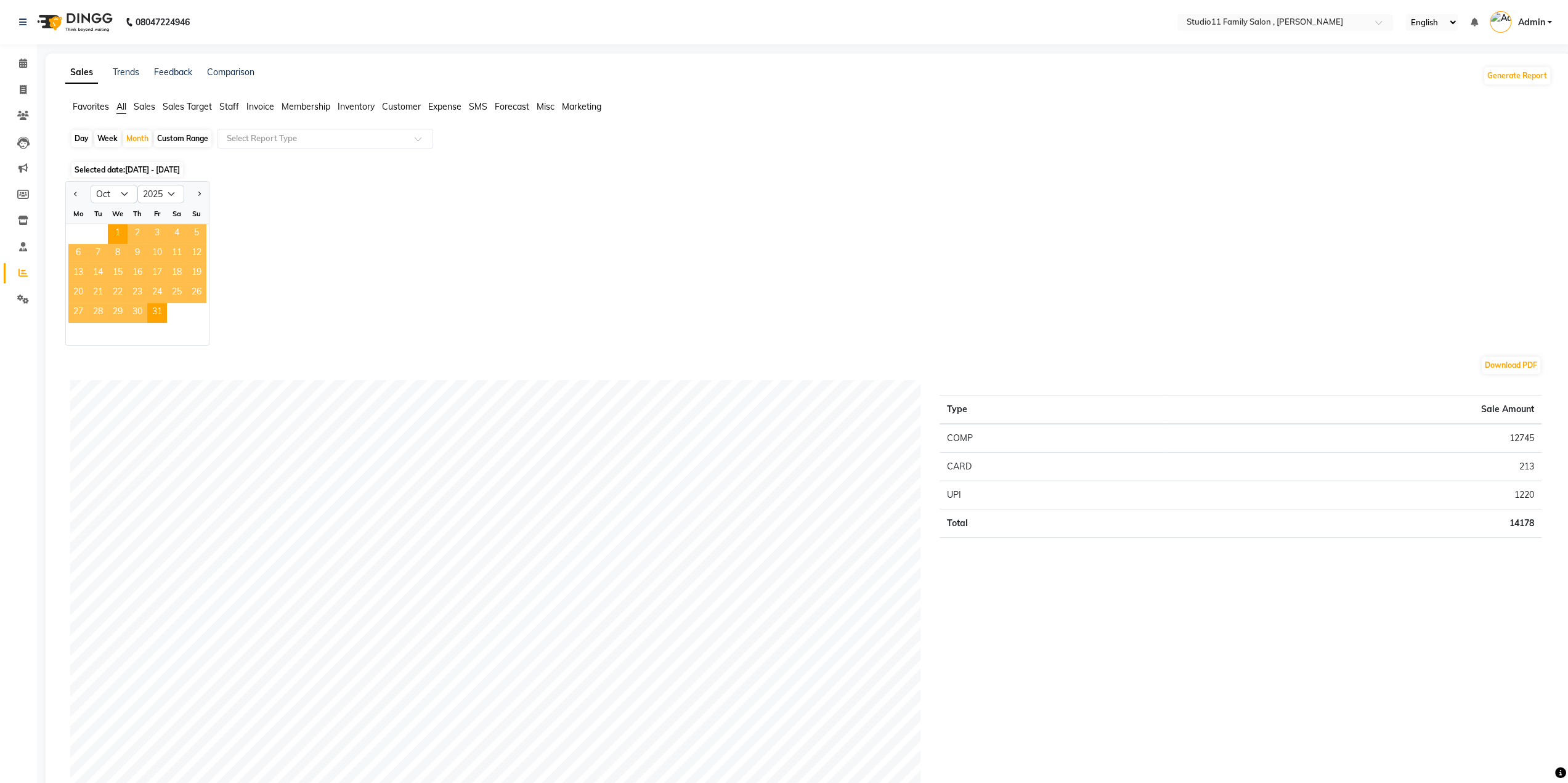
click at [146, 231] on span "2" at bounding box center [137, 234] width 20 height 20
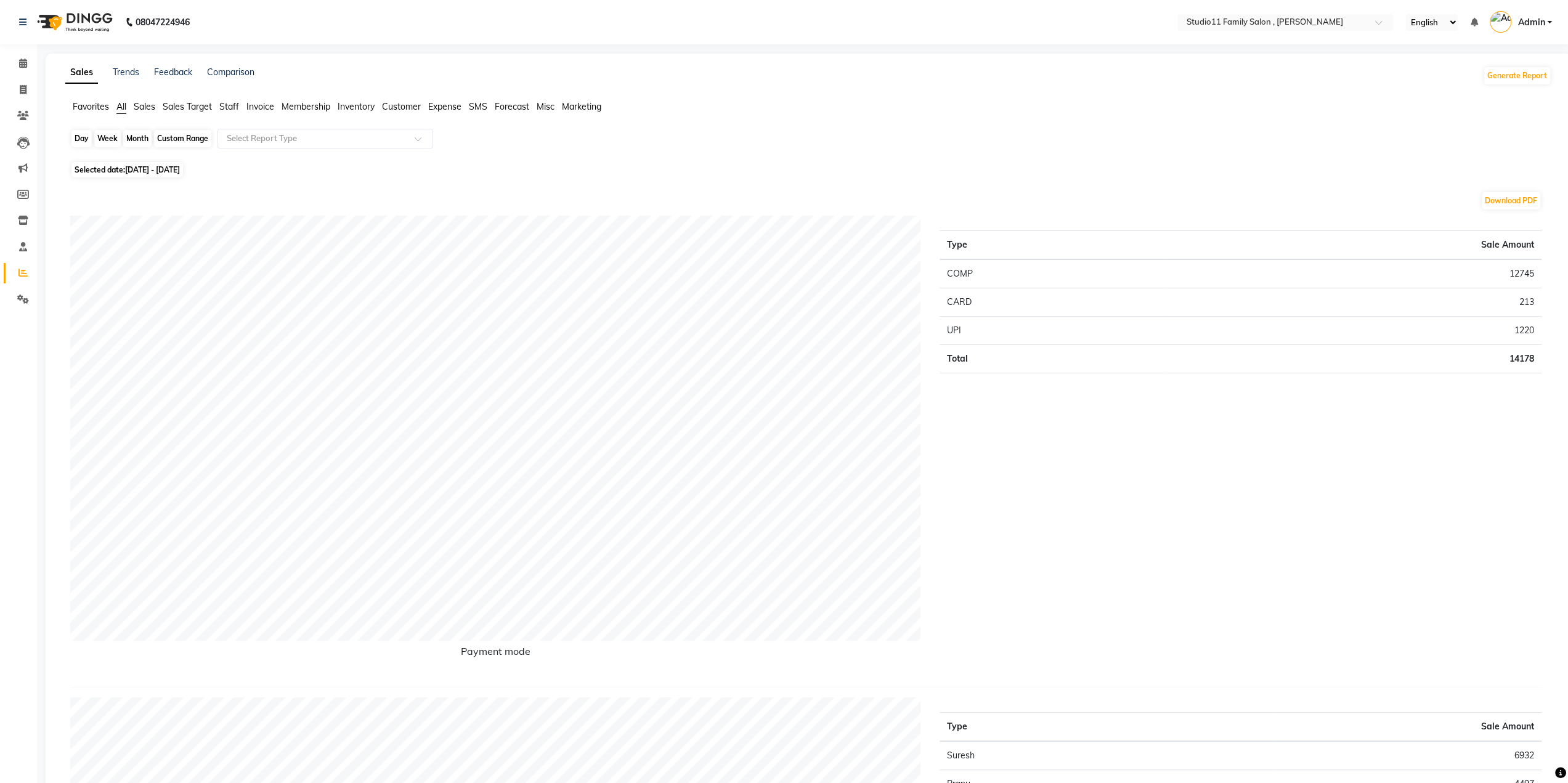
click at [136, 136] on div "Month" at bounding box center [137, 139] width 28 height 18
select select "10"
select select "2025"
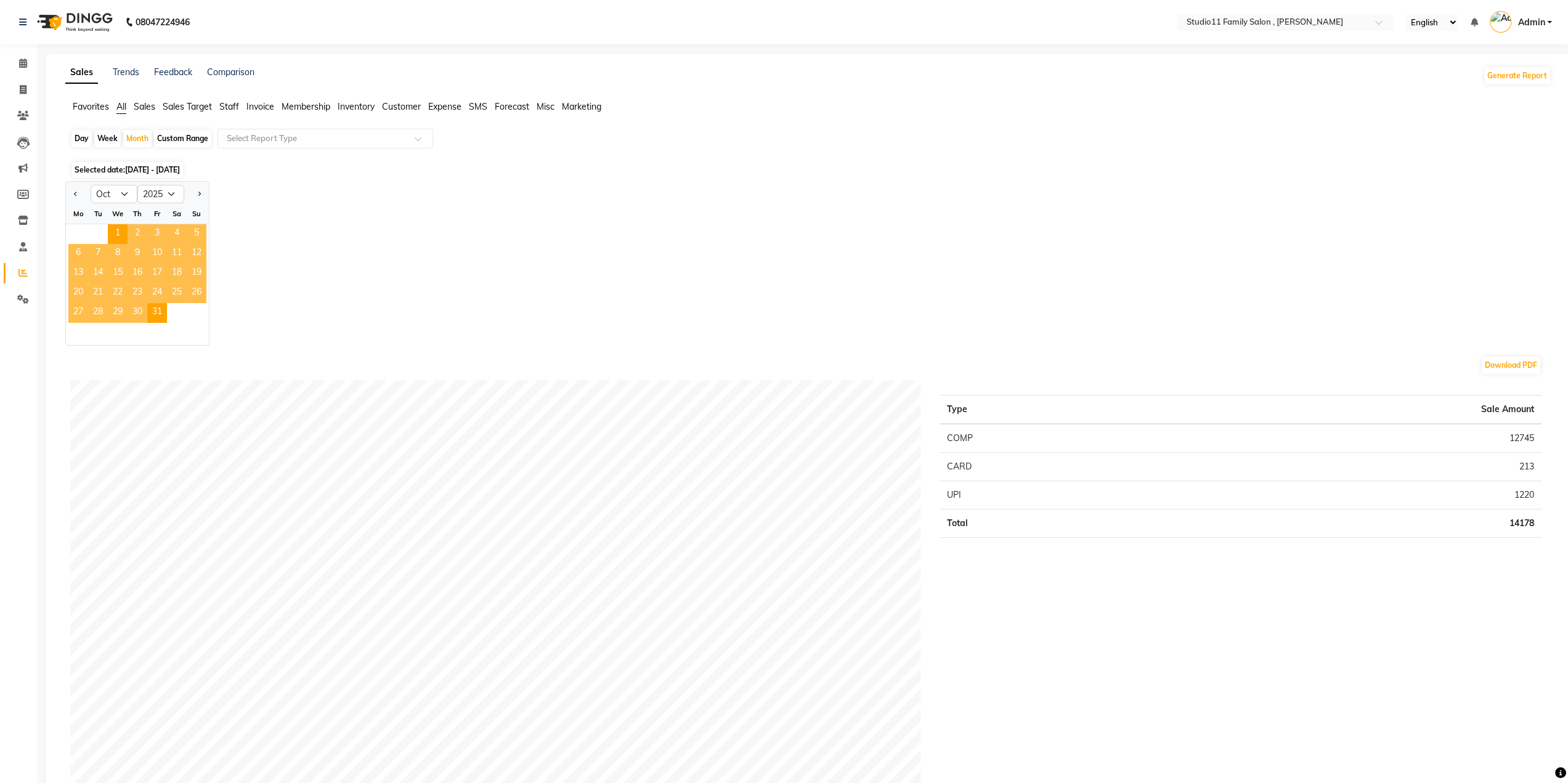
click at [84, 142] on div "Day" at bounding box center [82, 139] width 20 height 18
select select "10"
select select "2025"
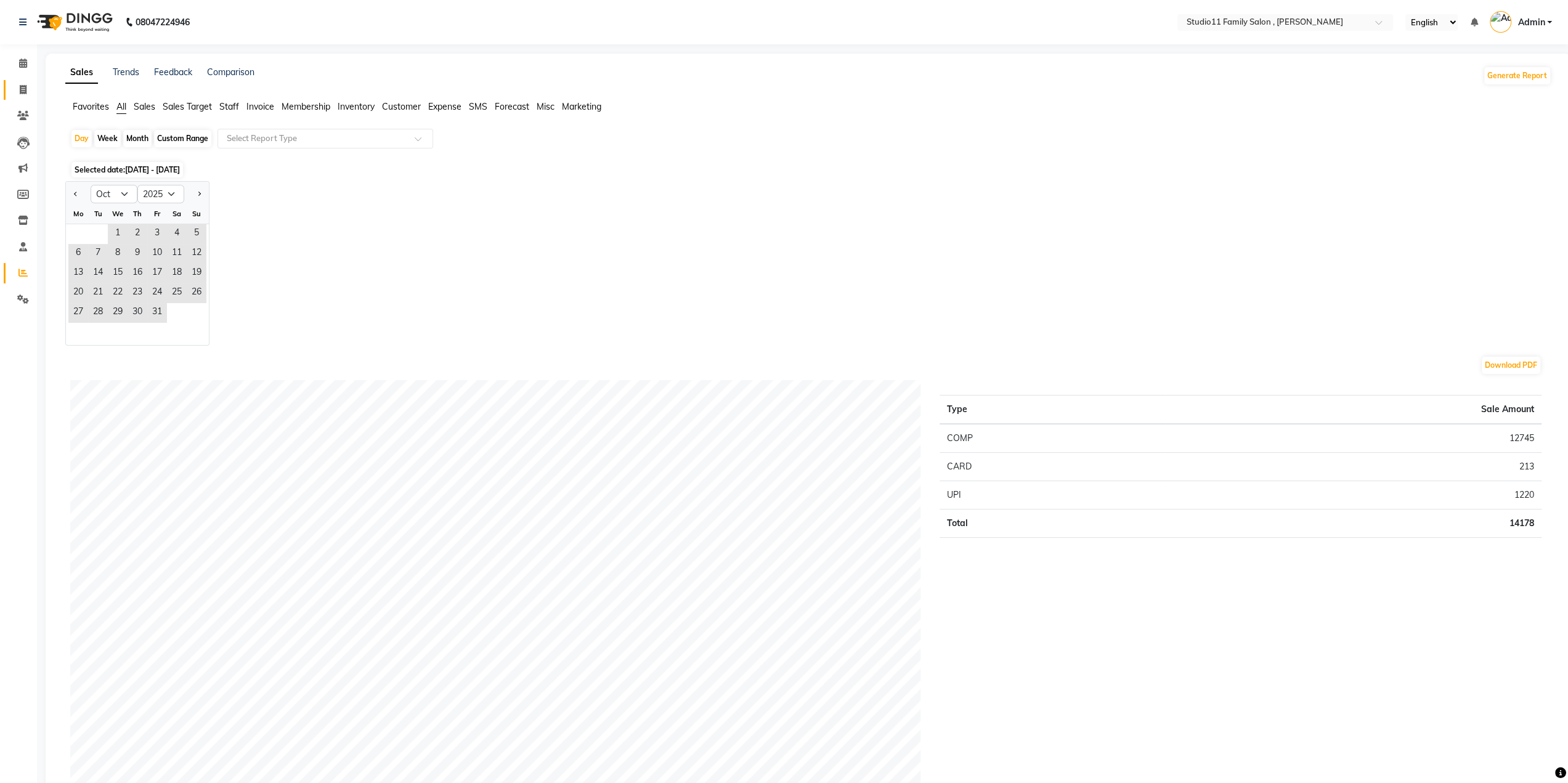
click at [27, 82] on link "Invoice" at bounding box center [18, 90] width 30 height 20
select select "7303"
select select "service"
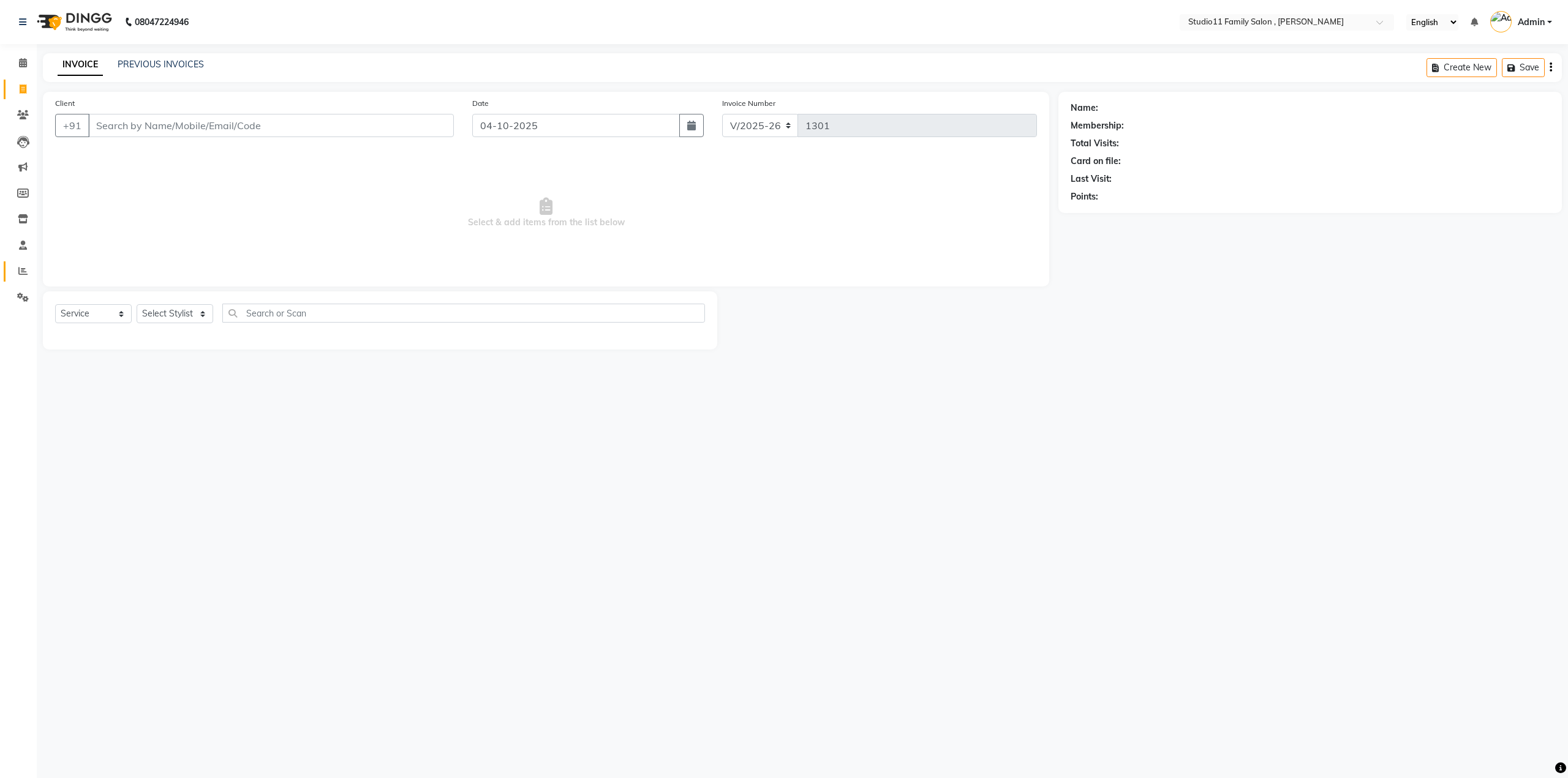
click at [11, 272] on link "Reports" at bounding box center [18, 271] width 29 height 20
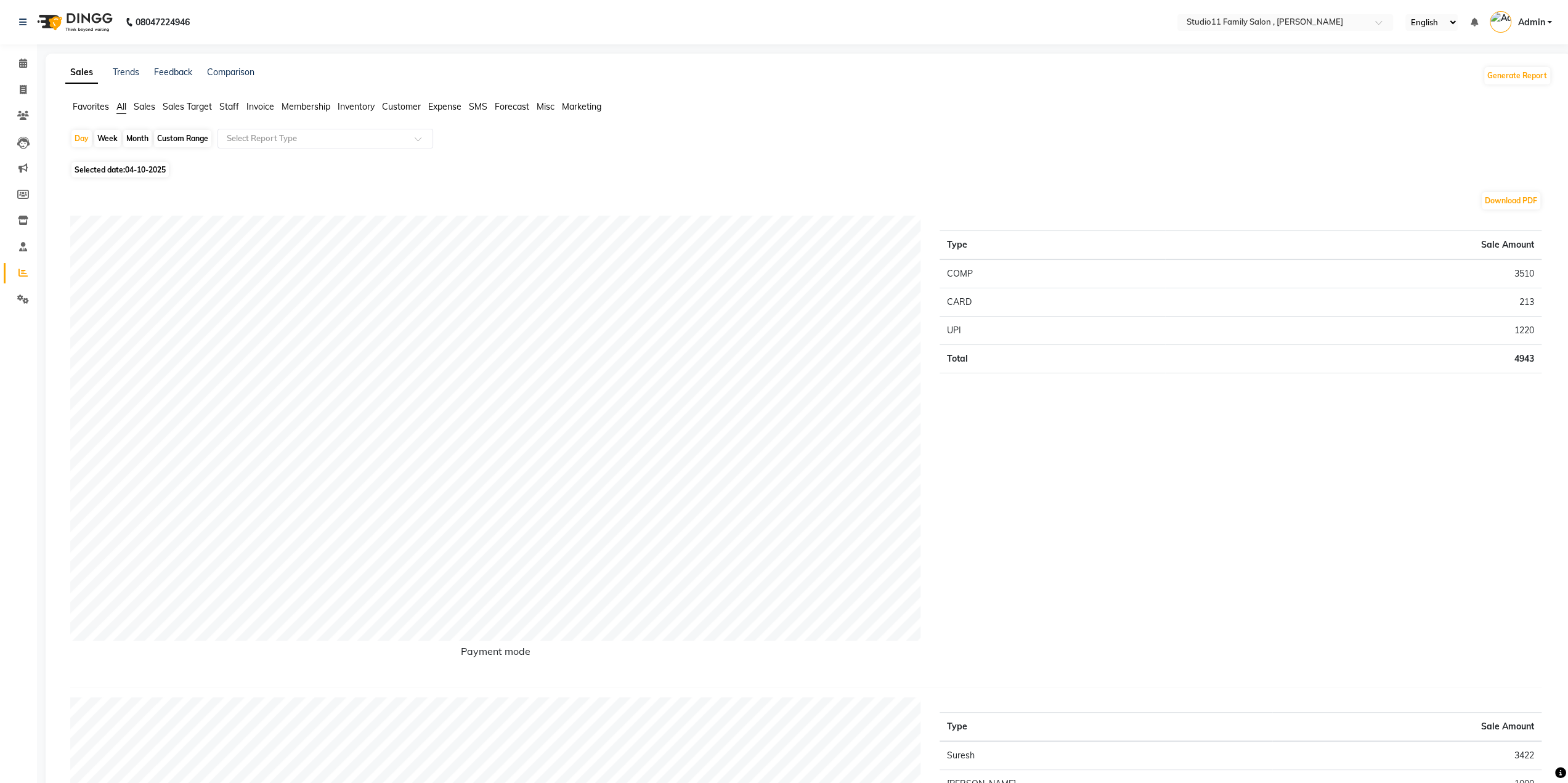
click at [101, 170] on span "Selected date: 04-10-2025" at bounding box center [120, 170] width 97 height 15
select select "10"
select select "2025"
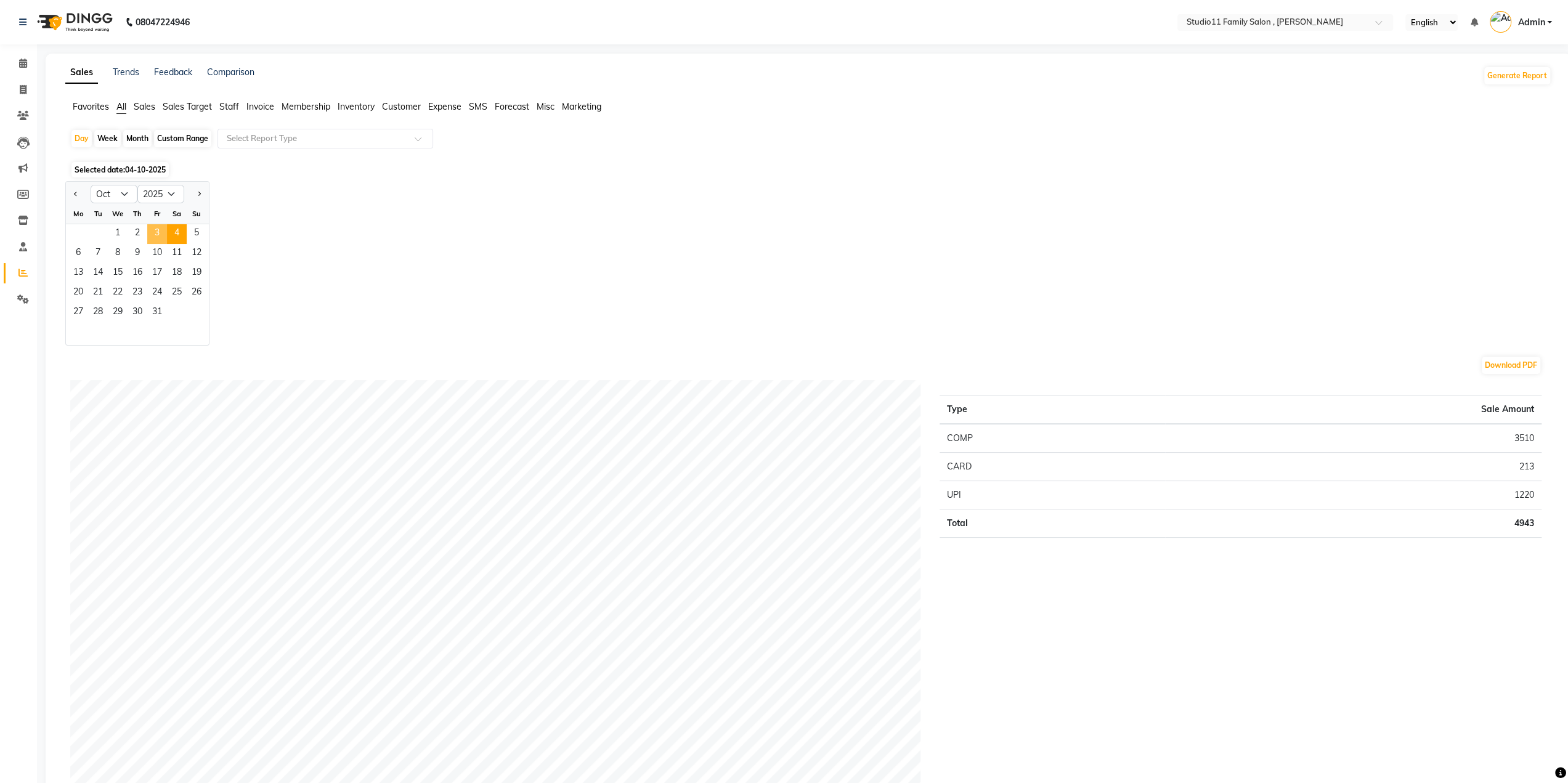
click at [153, 234] on span "3" at bounding box center [157, 234] width 20 height 20
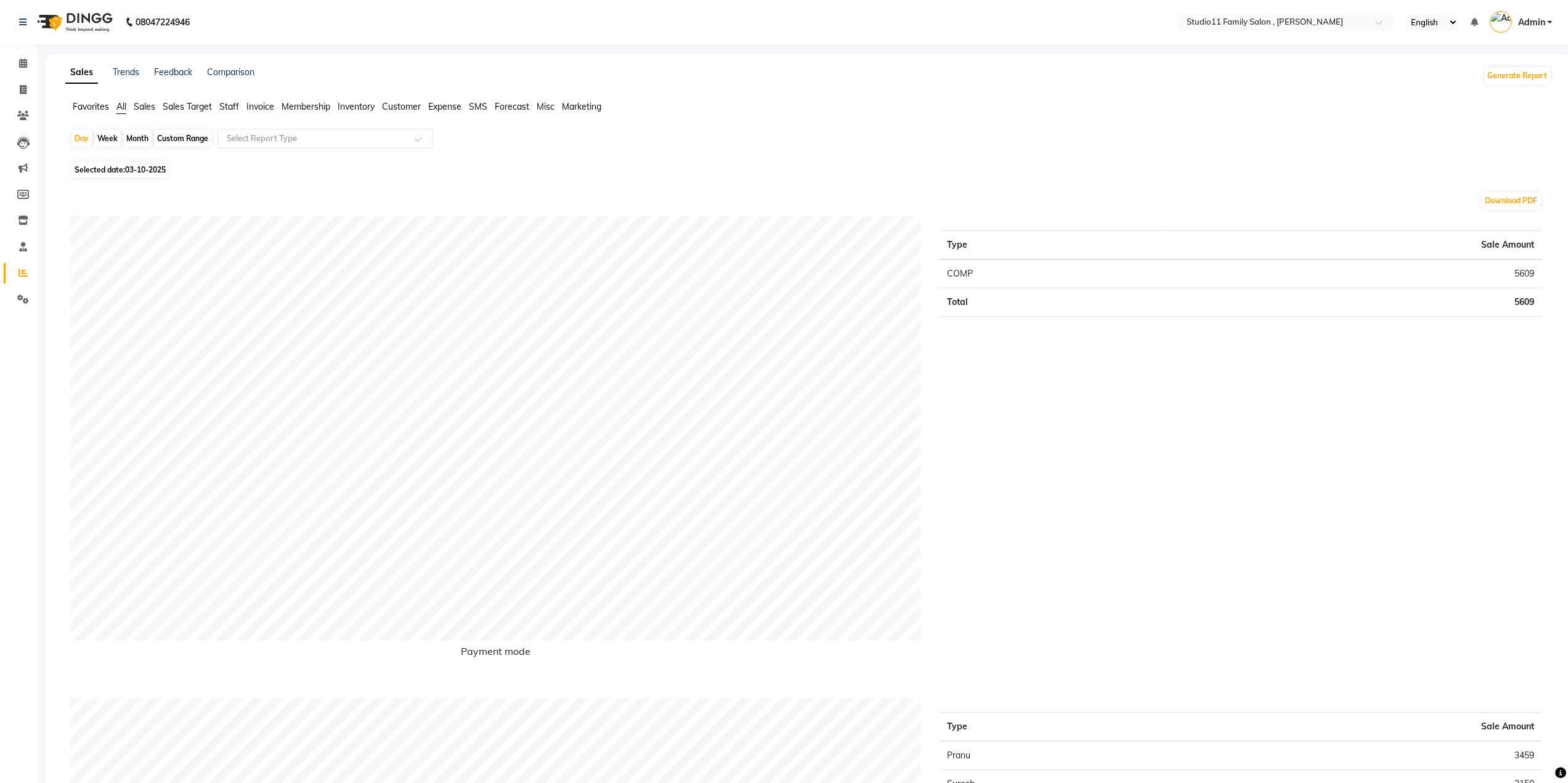
click at [110, 167] on span "Selected date: 03-10-2025" at bounding box center [120, 170] width 97 height 15
select select "10"
select select "2025"
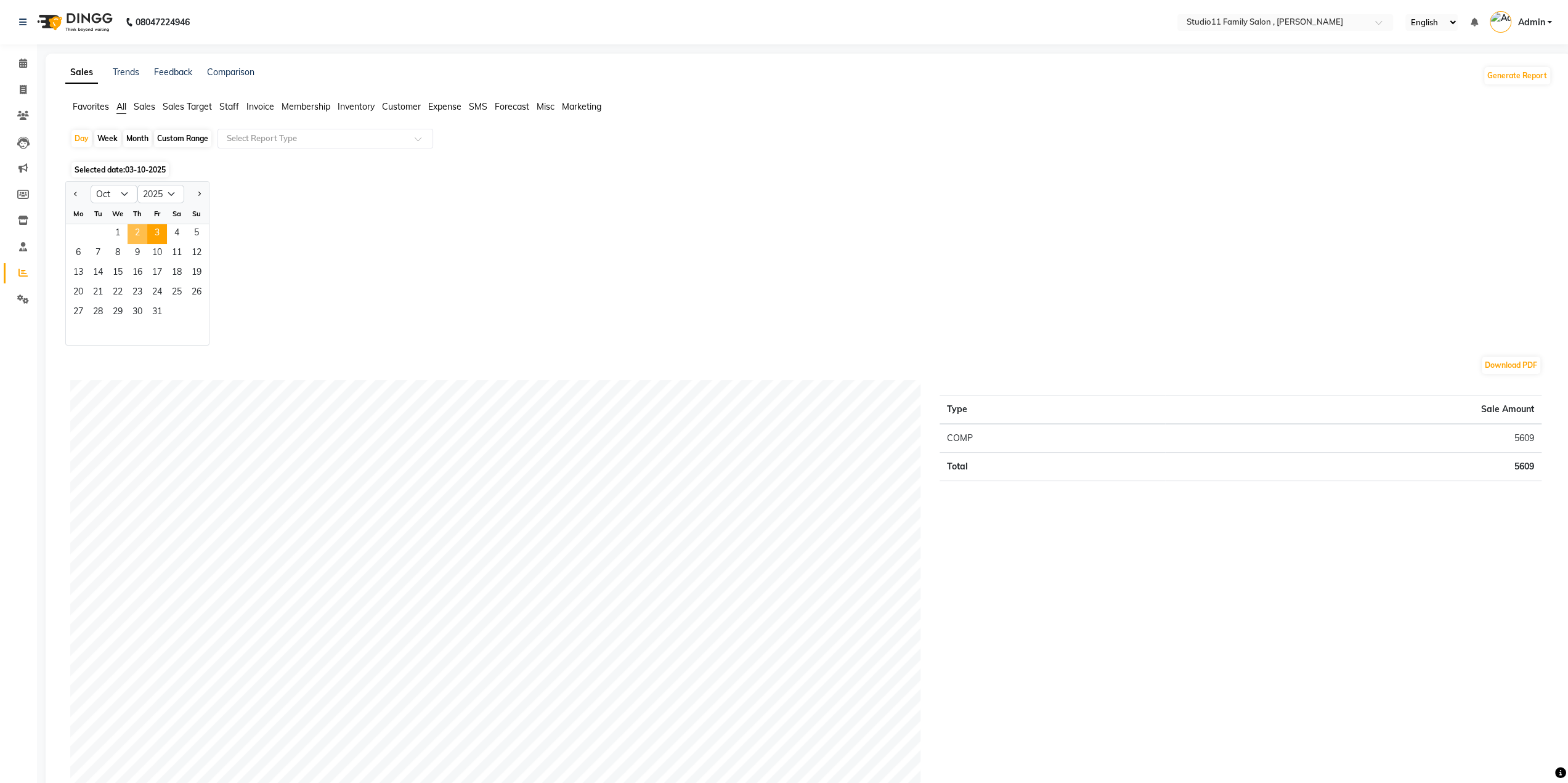
click at [130, 233] on span "2" at bounding box center [137, 234] width 20 height 20
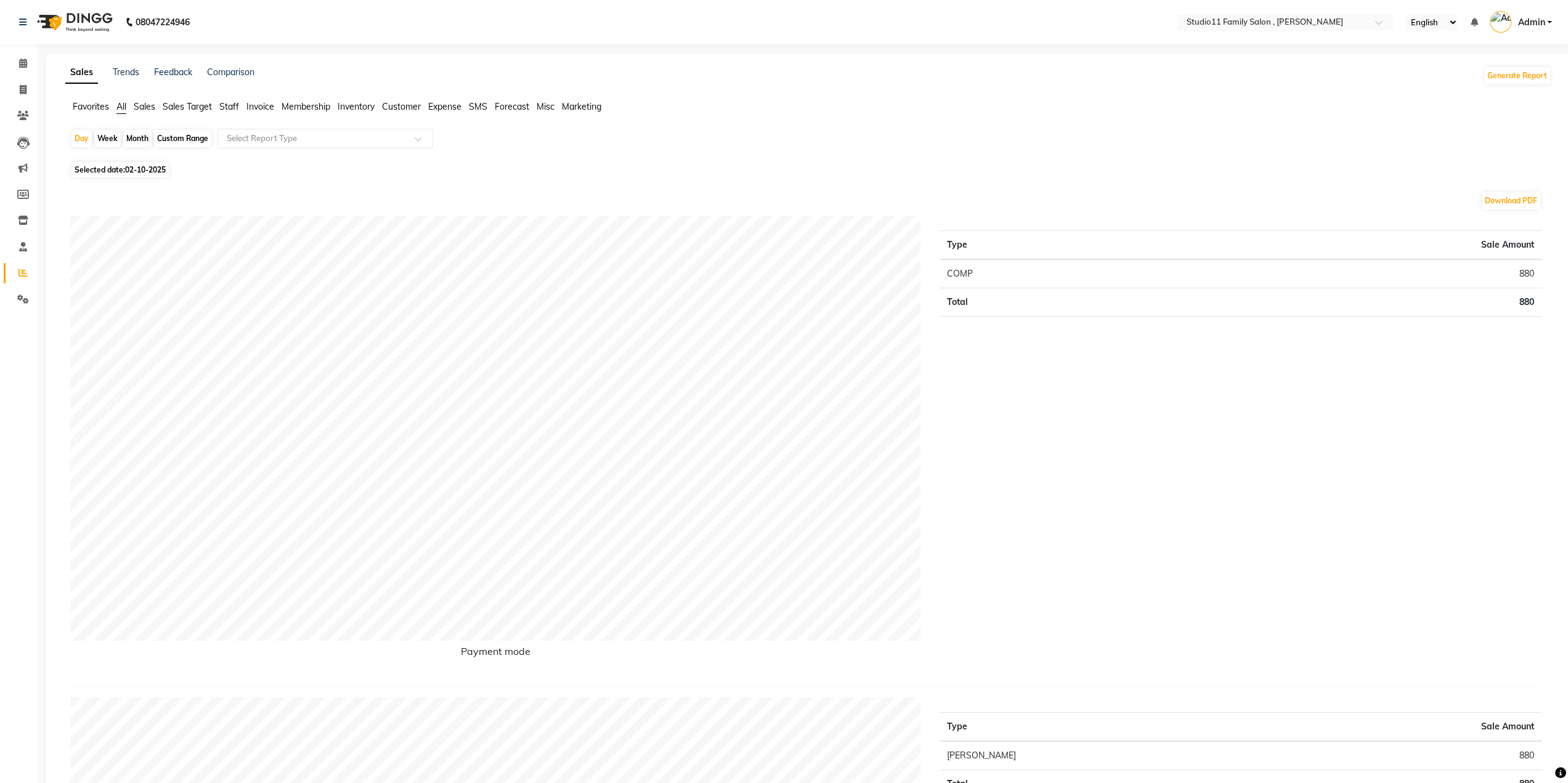
click at [95, 168] on span "Selected date: 02-10-2025" at bounding box center [120, 170] width 97 height 15
select select "10"
select select "2025"
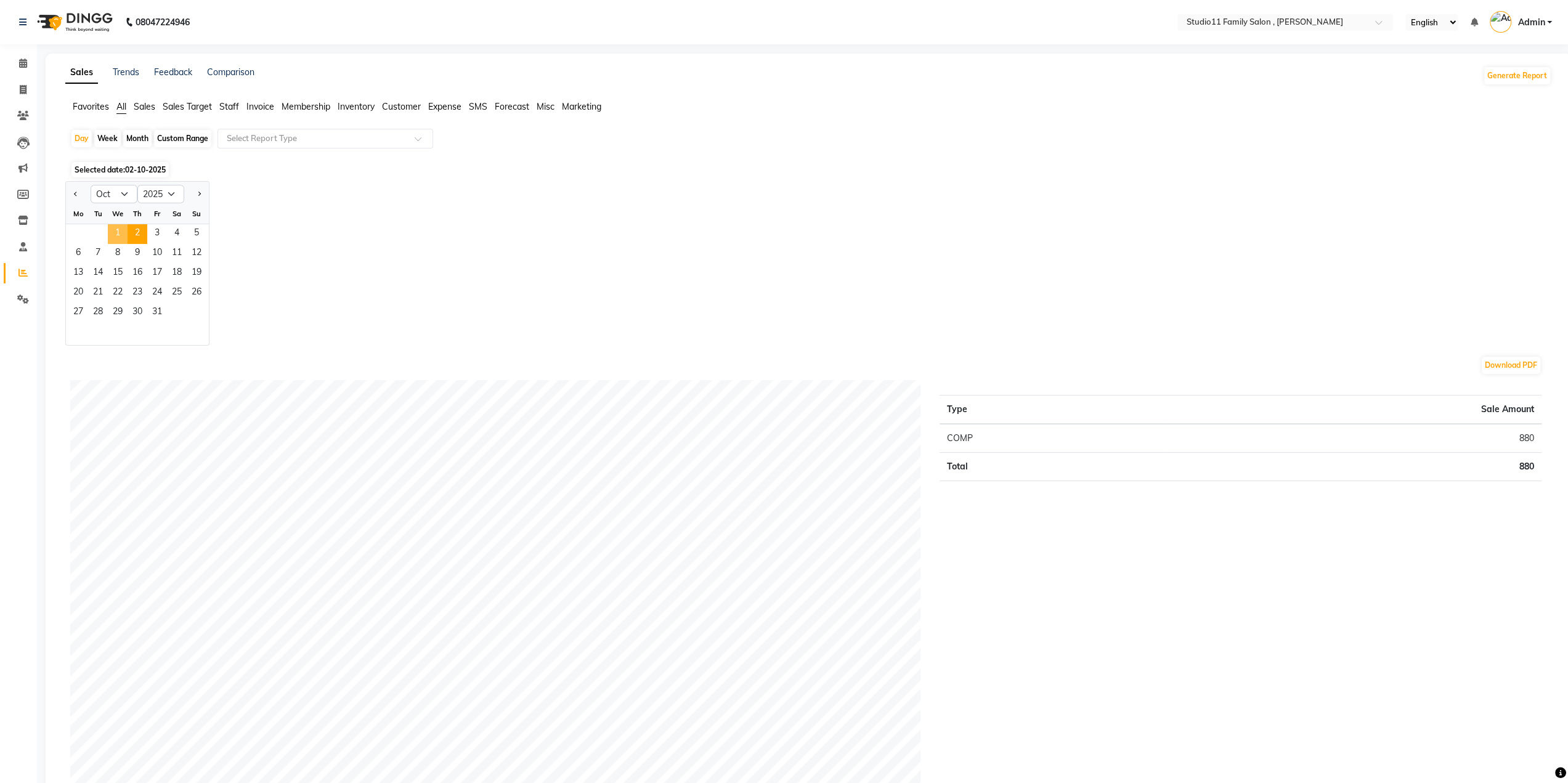
click at [111, 237] on span "1" at bounding box center [118, 234] width 20 height 20
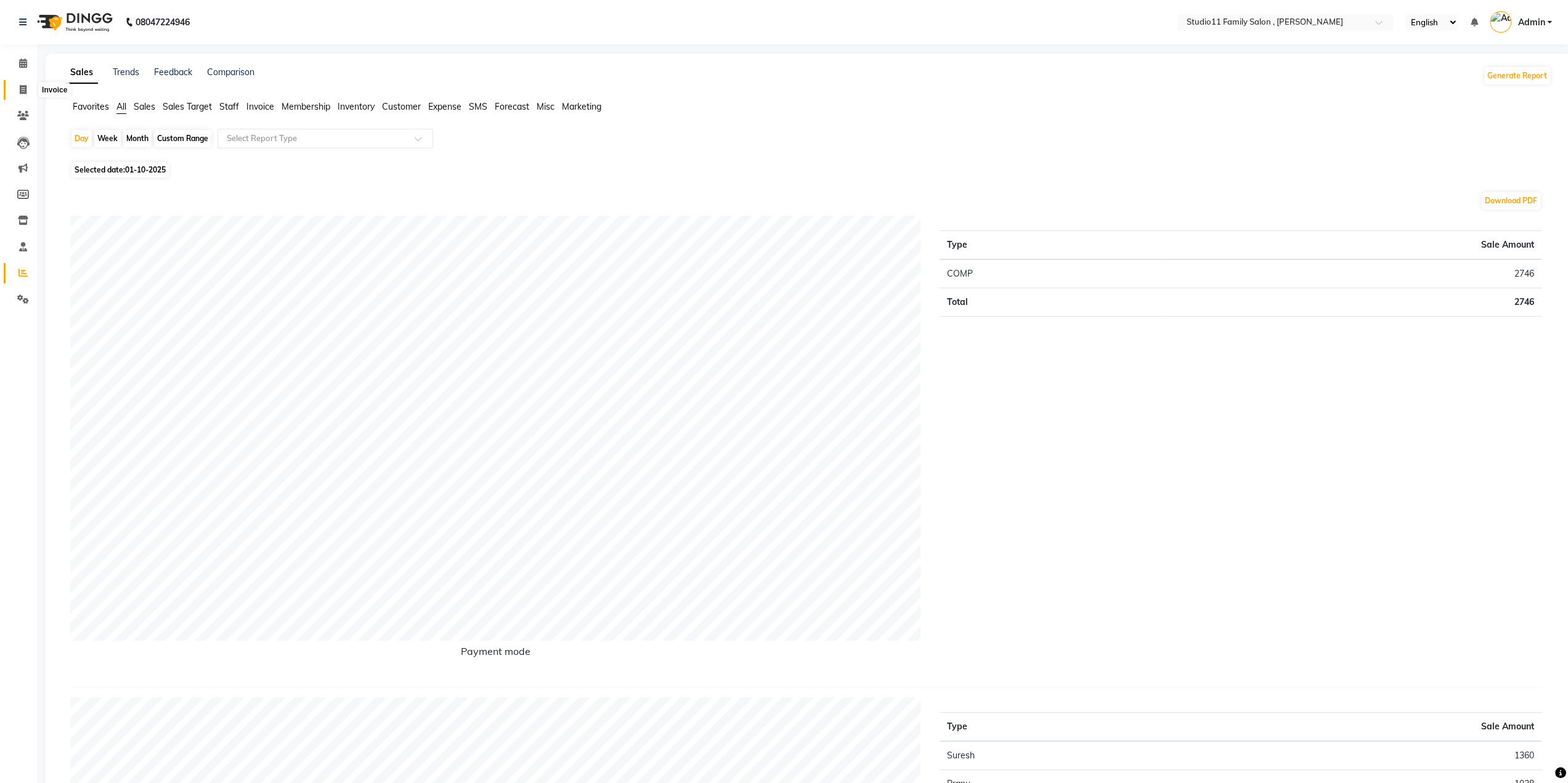
click at [30, 87] on span at bounding box center [23, 90] width 22 height 14
select select "service"
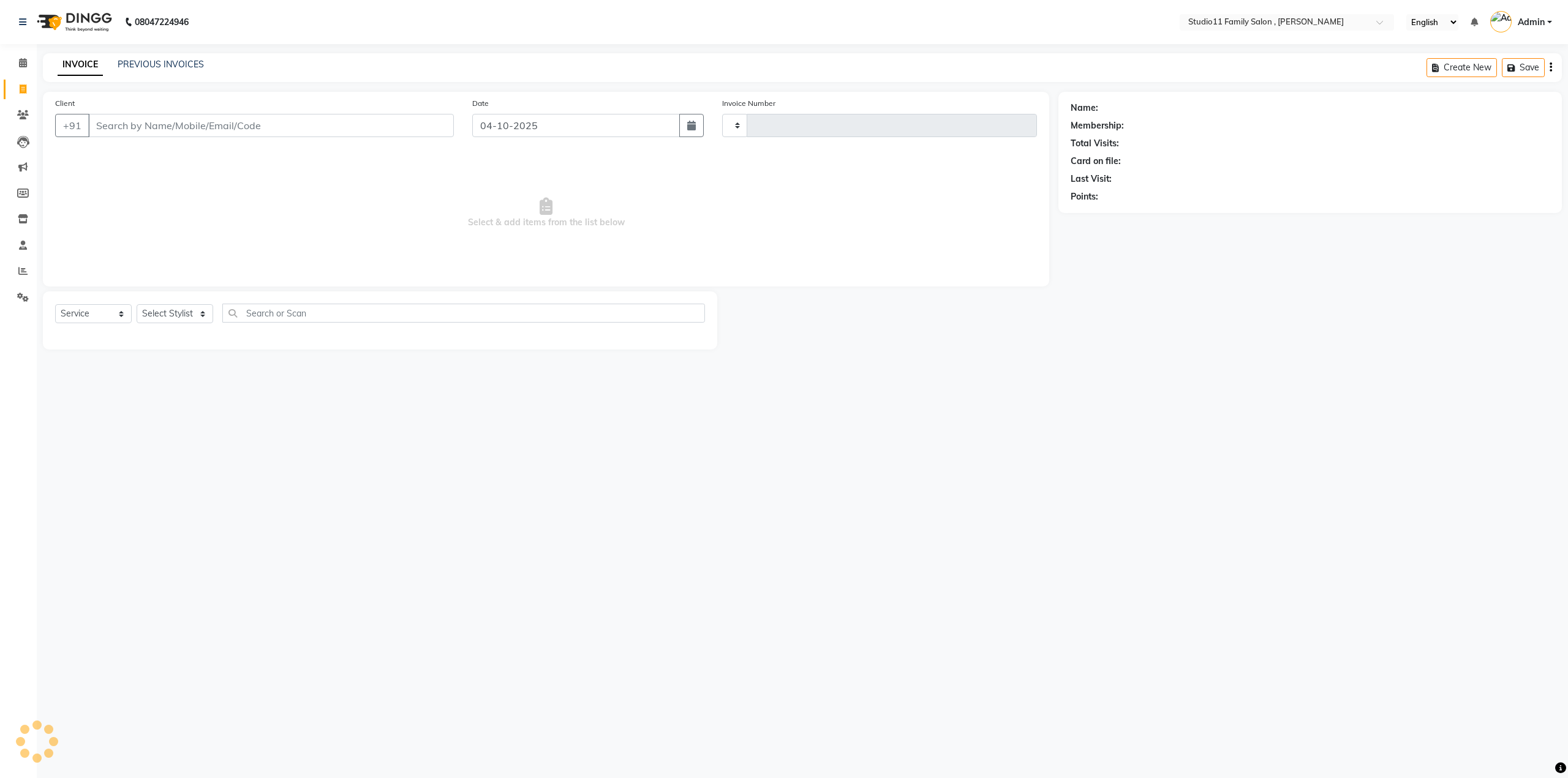
type input "1301"
select select "7303"
click at [204, 318] on select "Select Stylist Pranu Satya Kalagara Simran Sita Suresh Vamshi Zishan" at bounding box center [174, 313] width 76 height 19
select select "82244"
click at [136, 304] on select "Select Stylist Pranu Satya Kalagara Simran Sita Suresh Vamshi Zishan" at bounding box center [174, 313] width 76 height 19
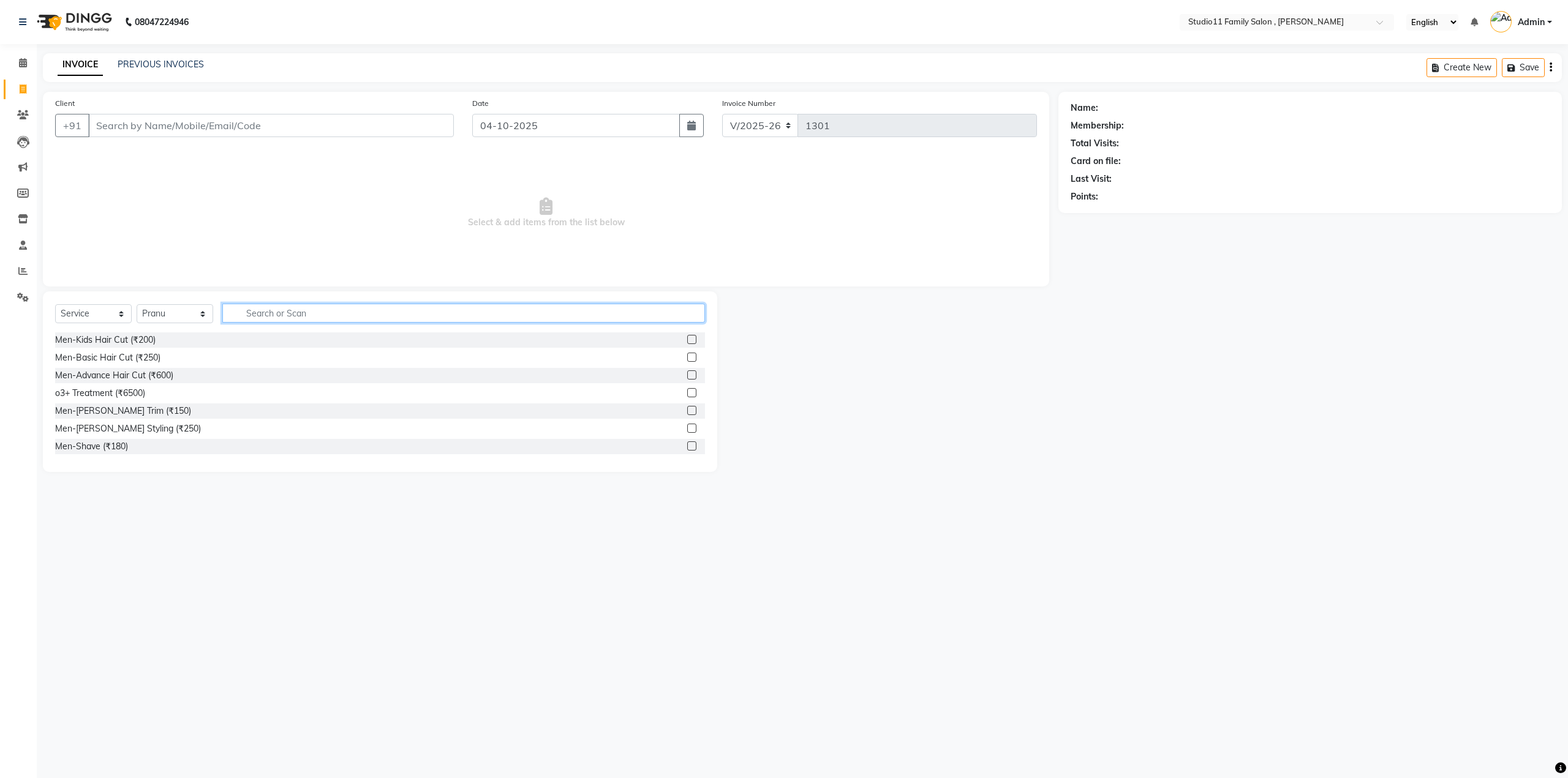
click at [272, 311] on input "text" at bounding box center [464, 313] width 483 height 19
type input "eye"
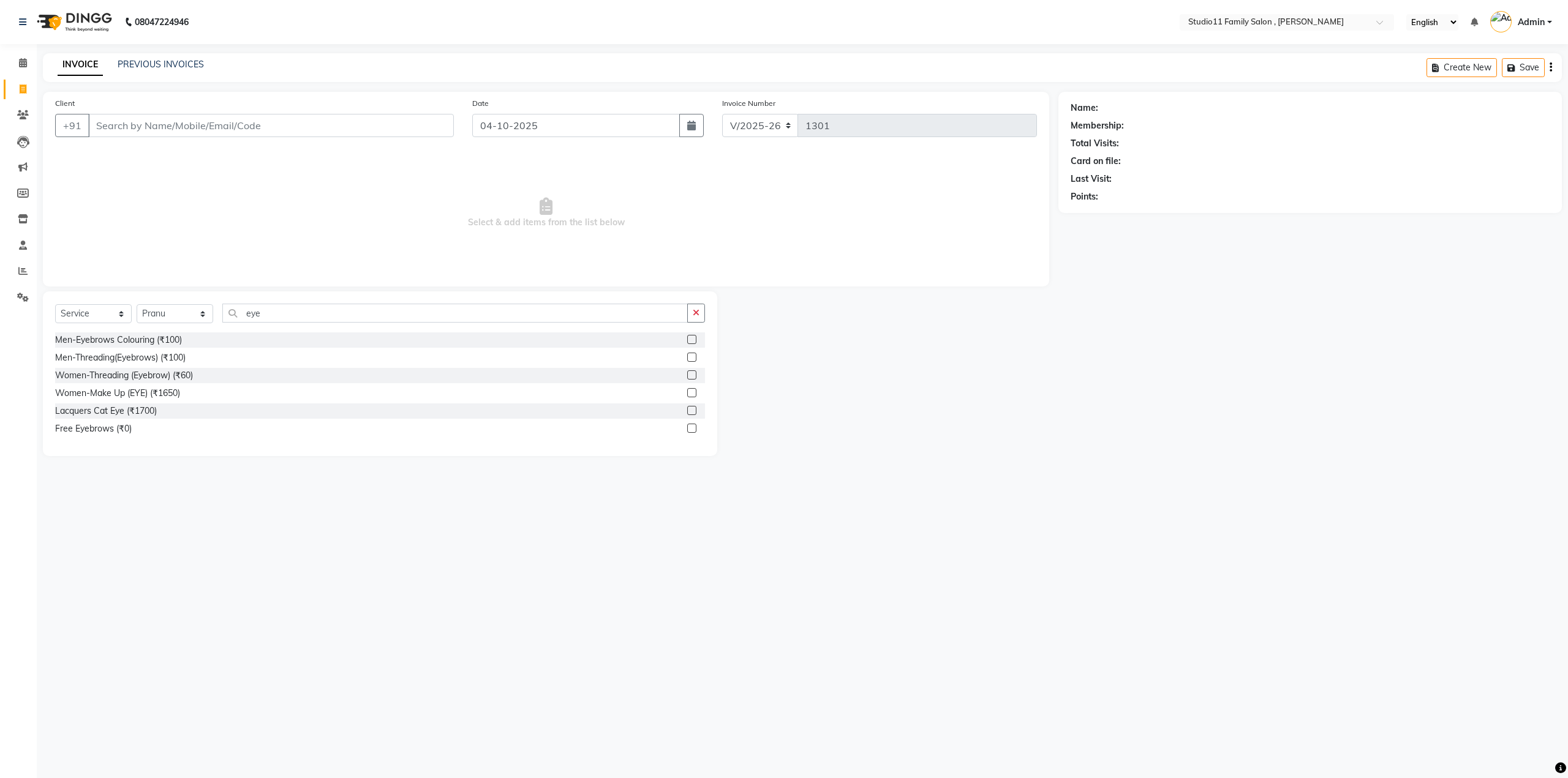
click at [225, 379] on div "Women-Threading (Eyebrow) (₹60)" at bounding box center [380, 376] width 650 height 15
click at [179, 375] on div "Women-Threading (Eyebrow) (₹60)" at bounding box center [124, 376] width 138 height 13
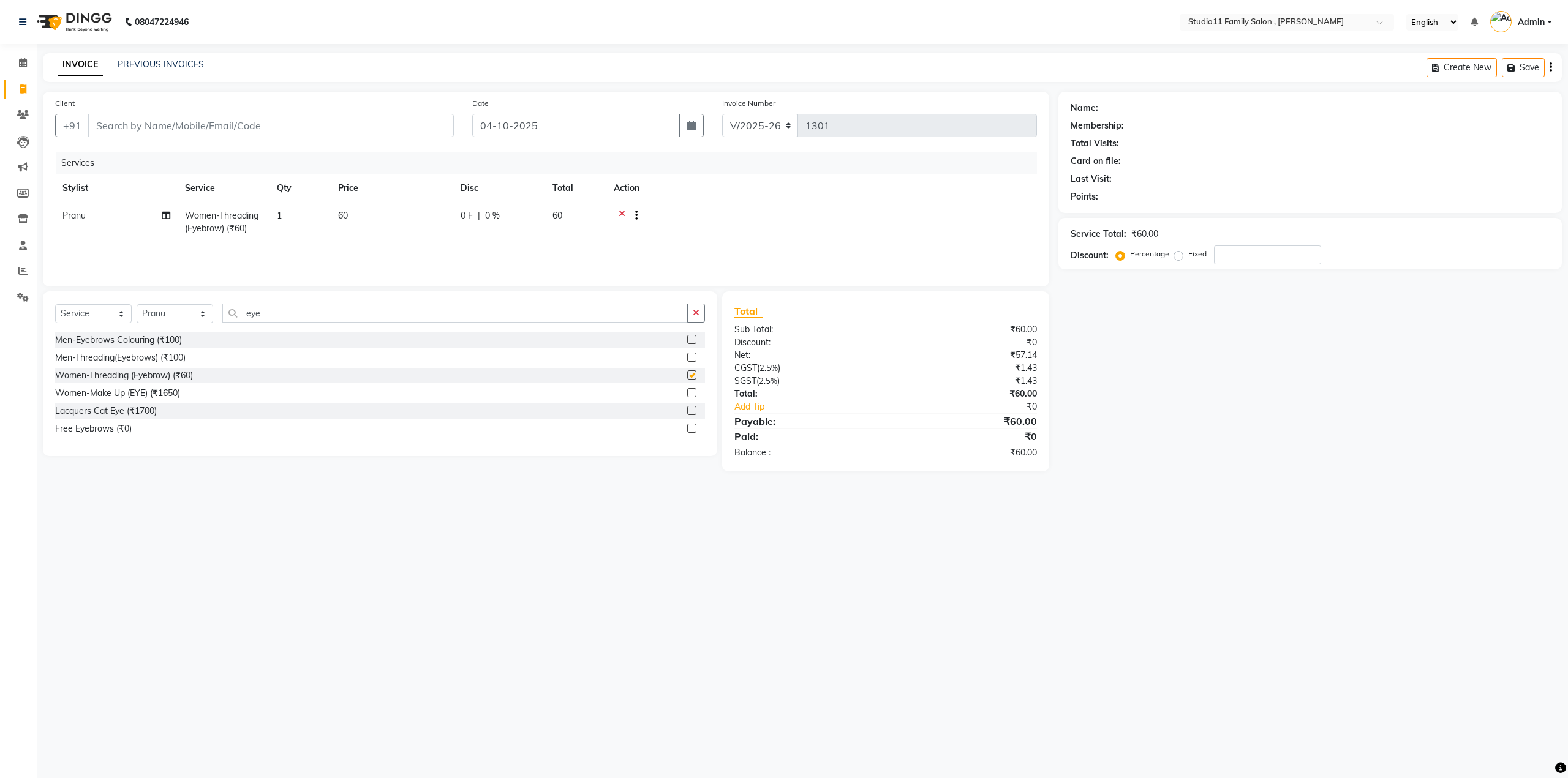
checkbox input "false"
click at [193, 127] on input "Client" at bounding box center [271, 125] width 365 height 23
type input "8"
type input "0"
click at [186, 151] on span "8897743" at bounding box center [207, 154] width 43 height 13
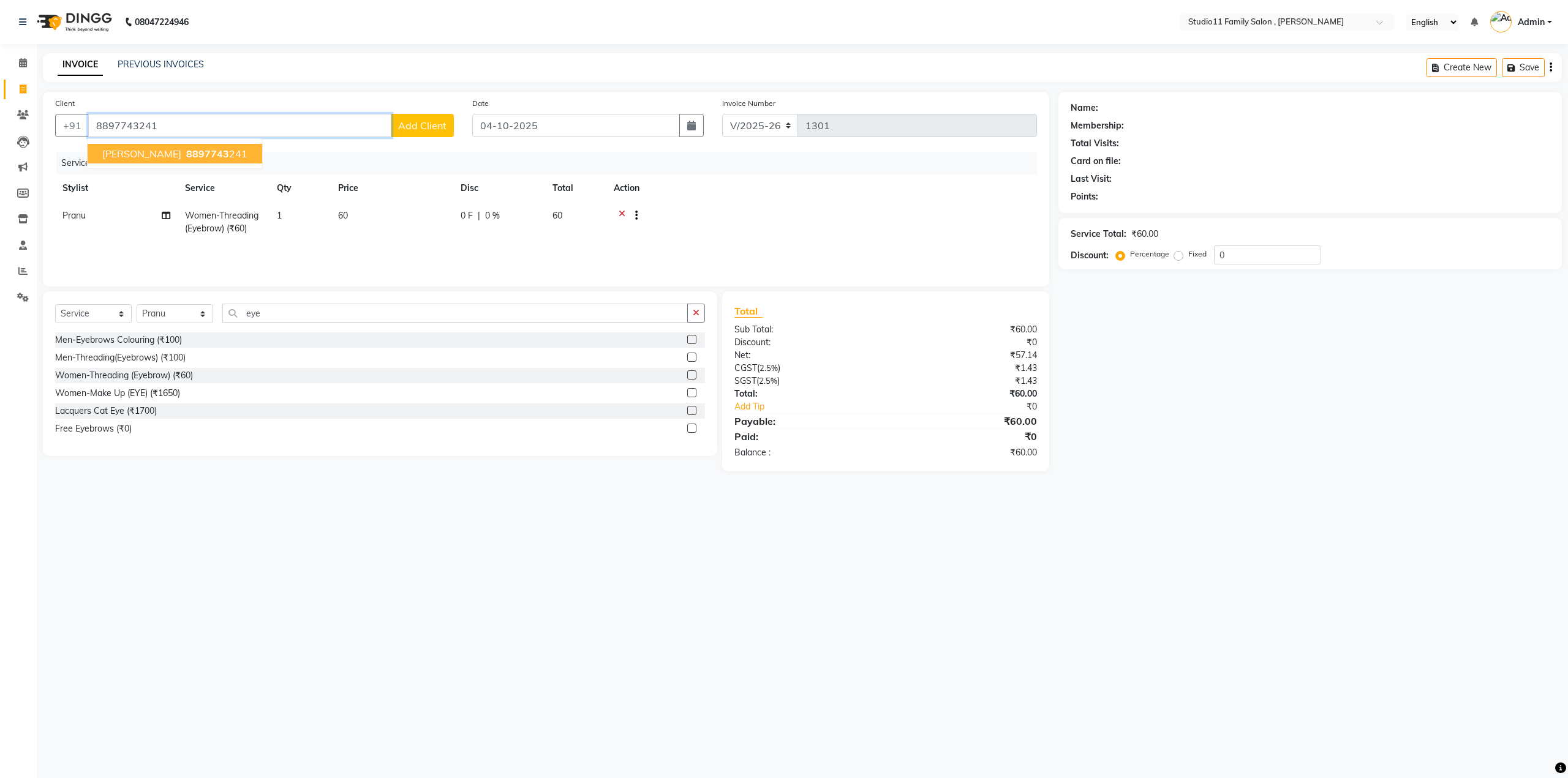
type input "8897743241"
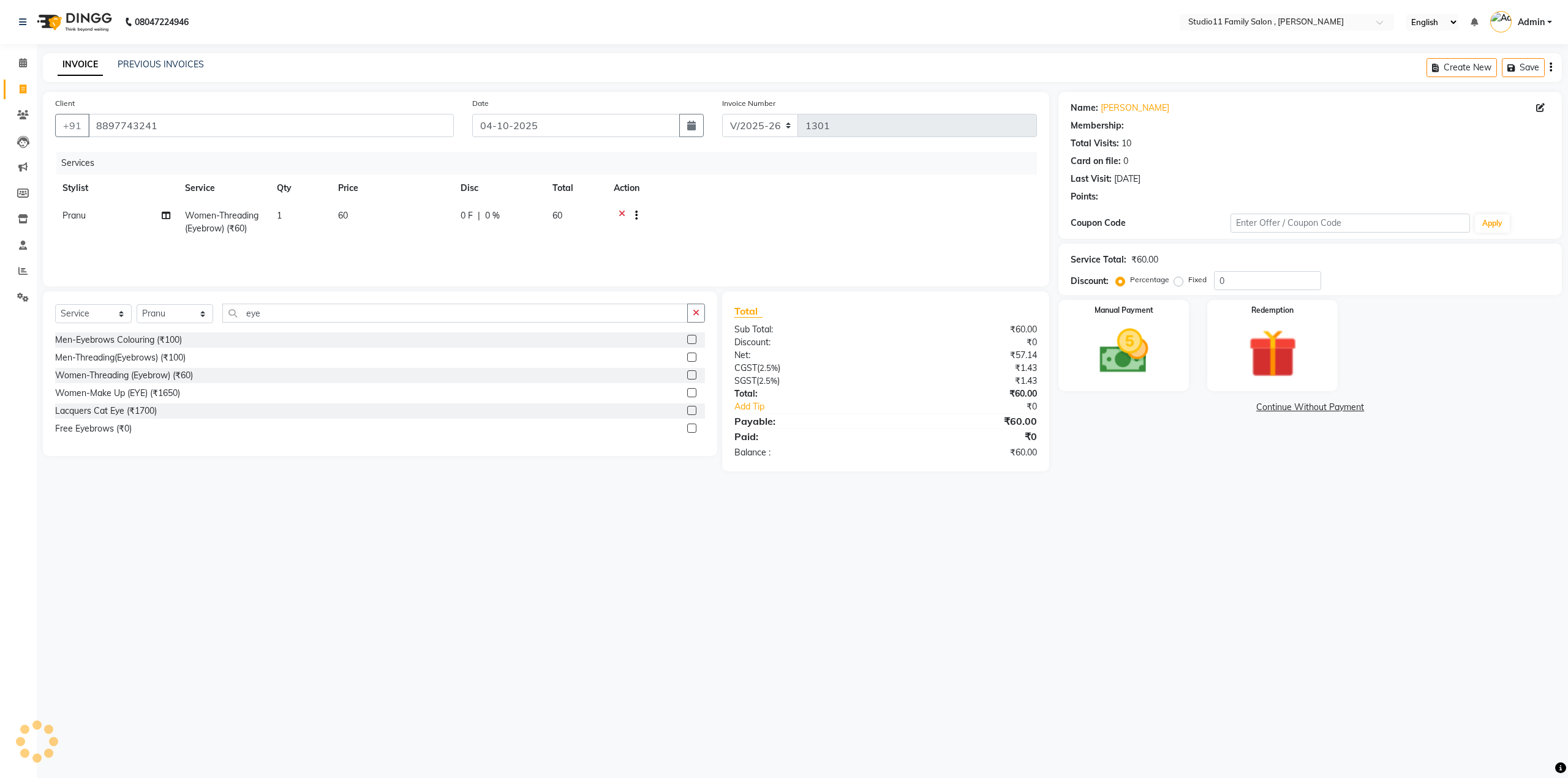
select select "1: Object"
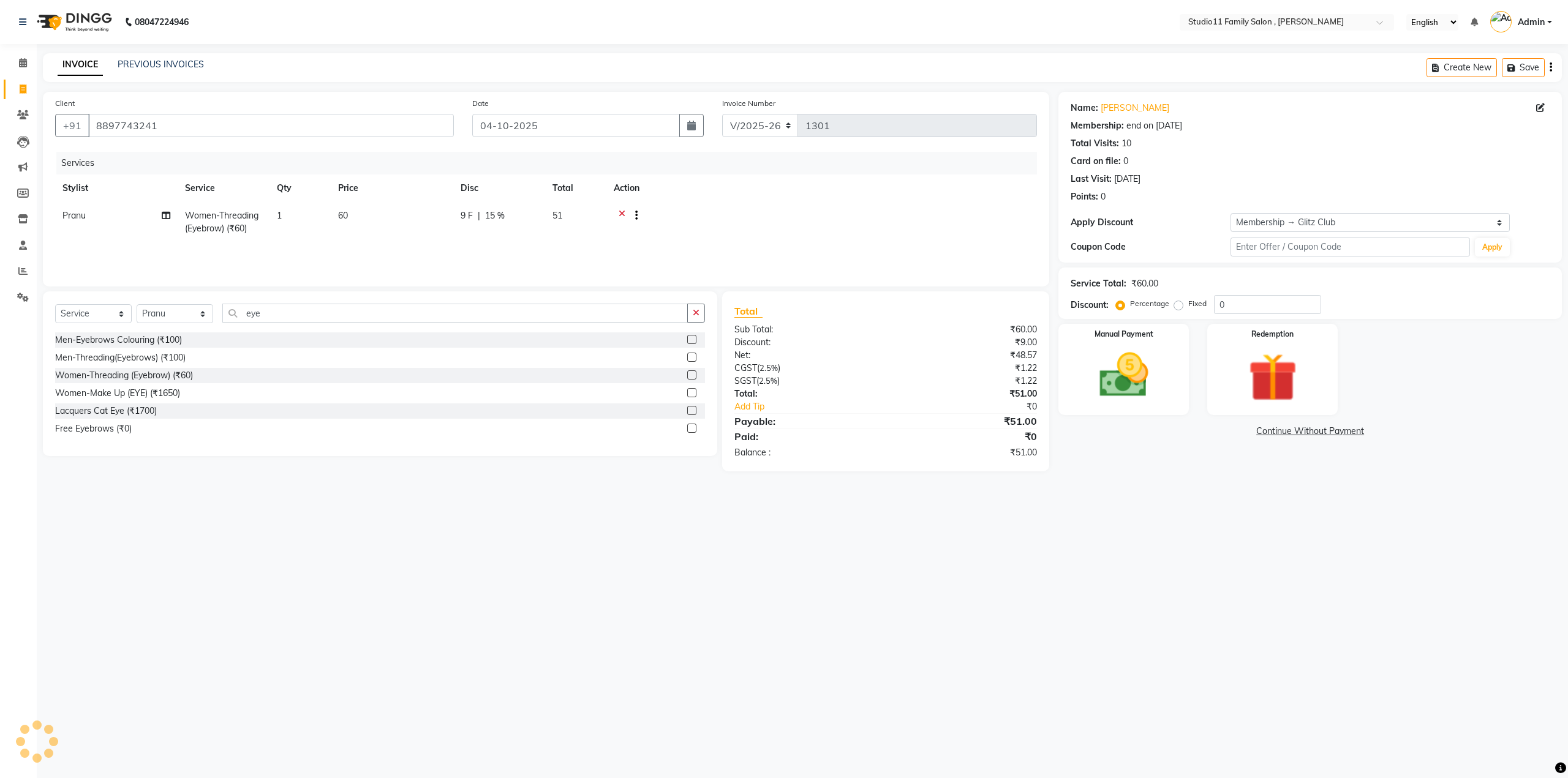
type input "15"
click at [1152, 375] on img at bounding box center [1124, 376] width 83 height 59
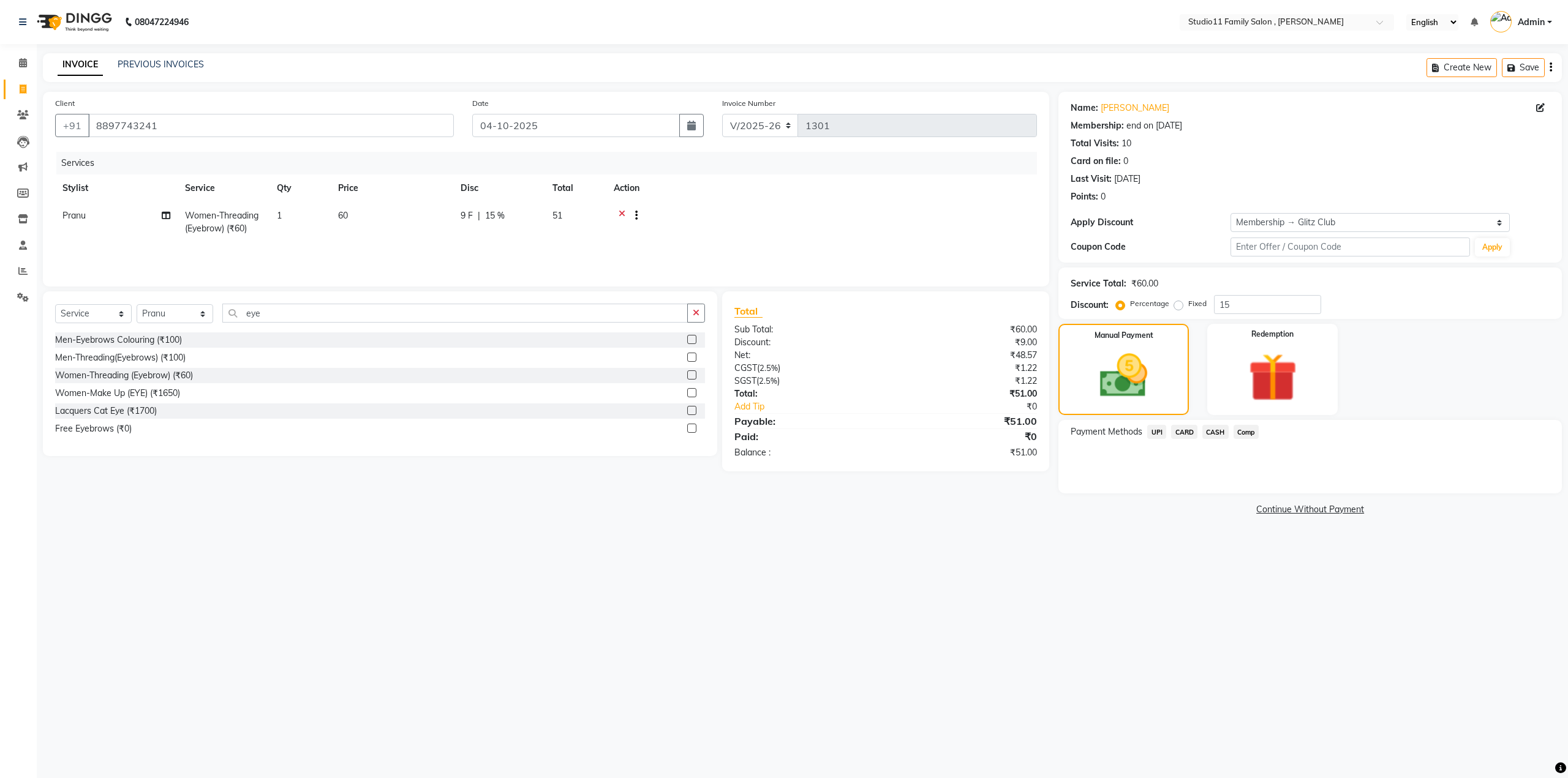
click at [1242, 430] on span "Comp" at bounding box center [1247, 432] width 26 height 14
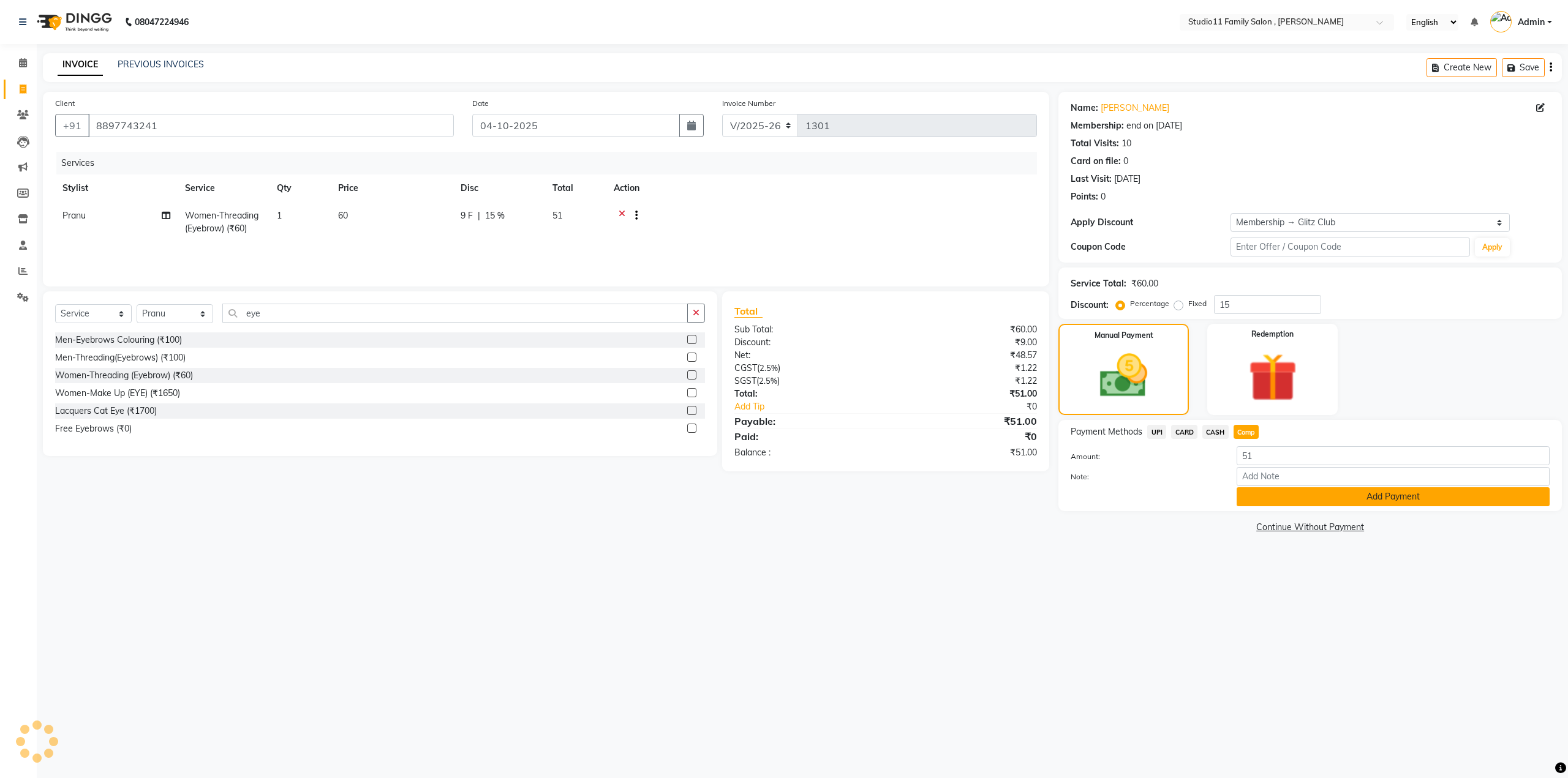
click at [1290, 498] on button "Add Payment" at bounding box center [1393, 497] width 313 height 19
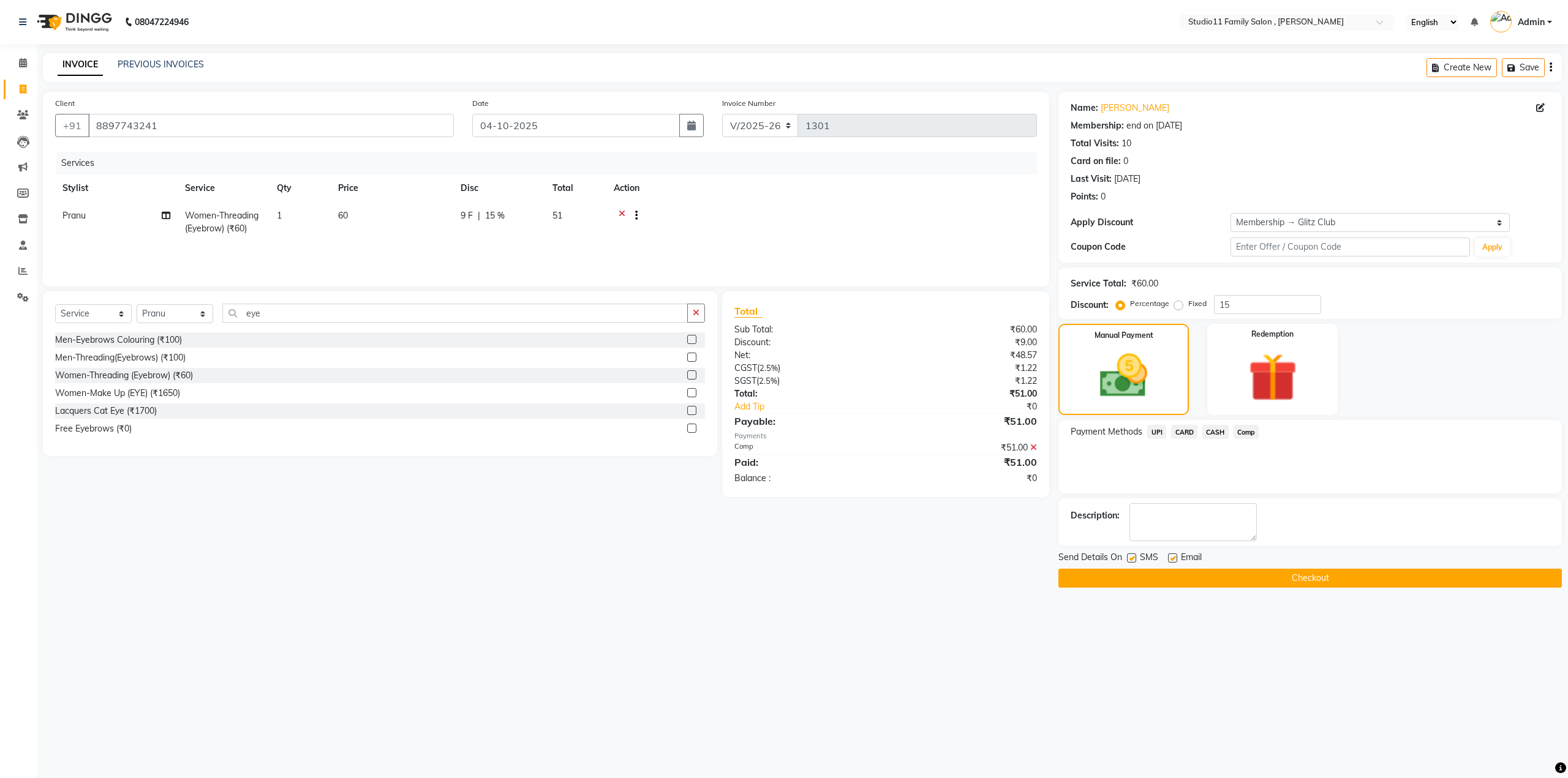
click at [1260, 580] on button "Checkout" at bounding box center [1310, 578] width 503 height 19
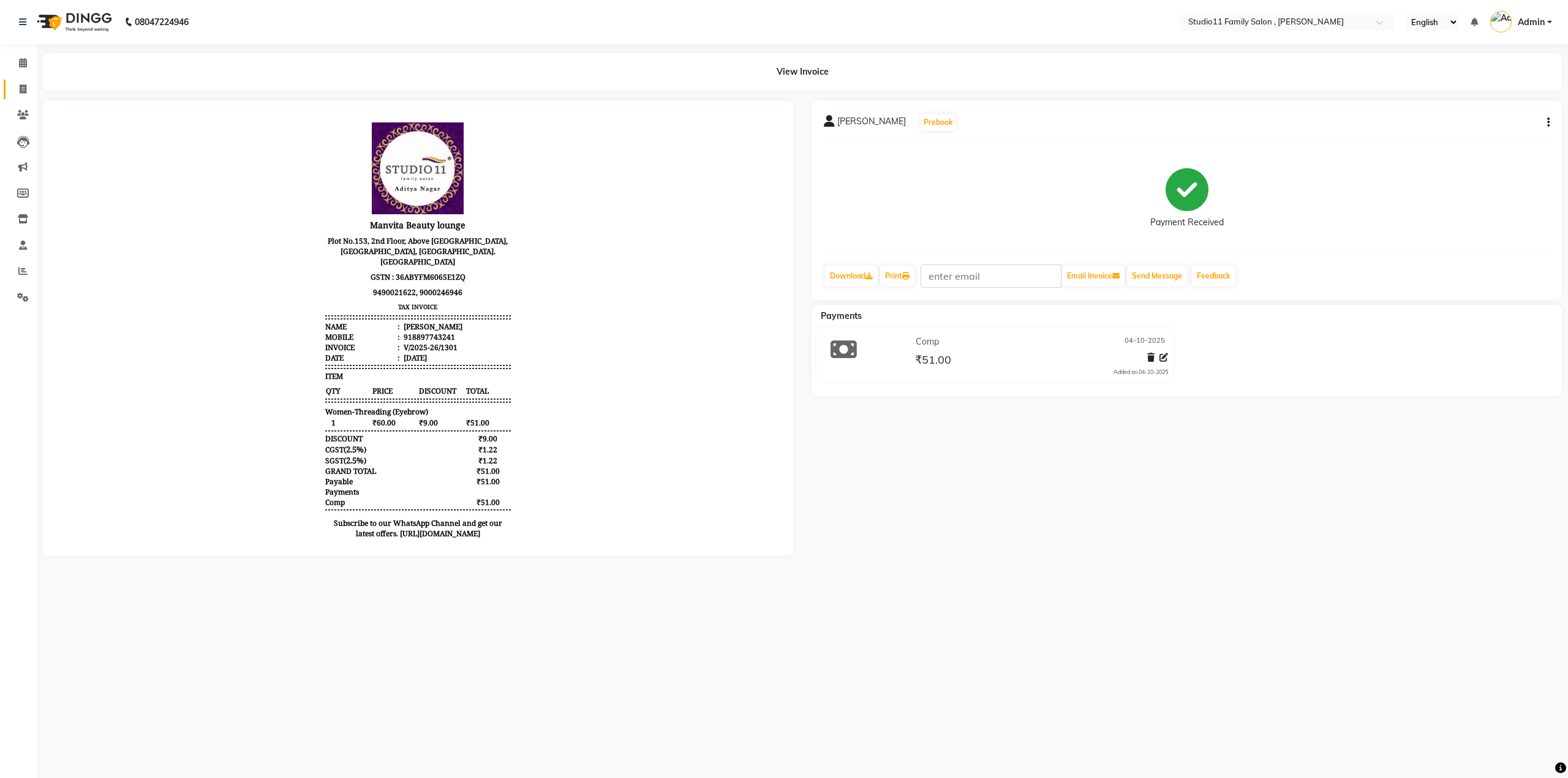
click at [22, 96] on link "Invoice" at bounding box center [18, 90] width 29 height 20
select select "service"
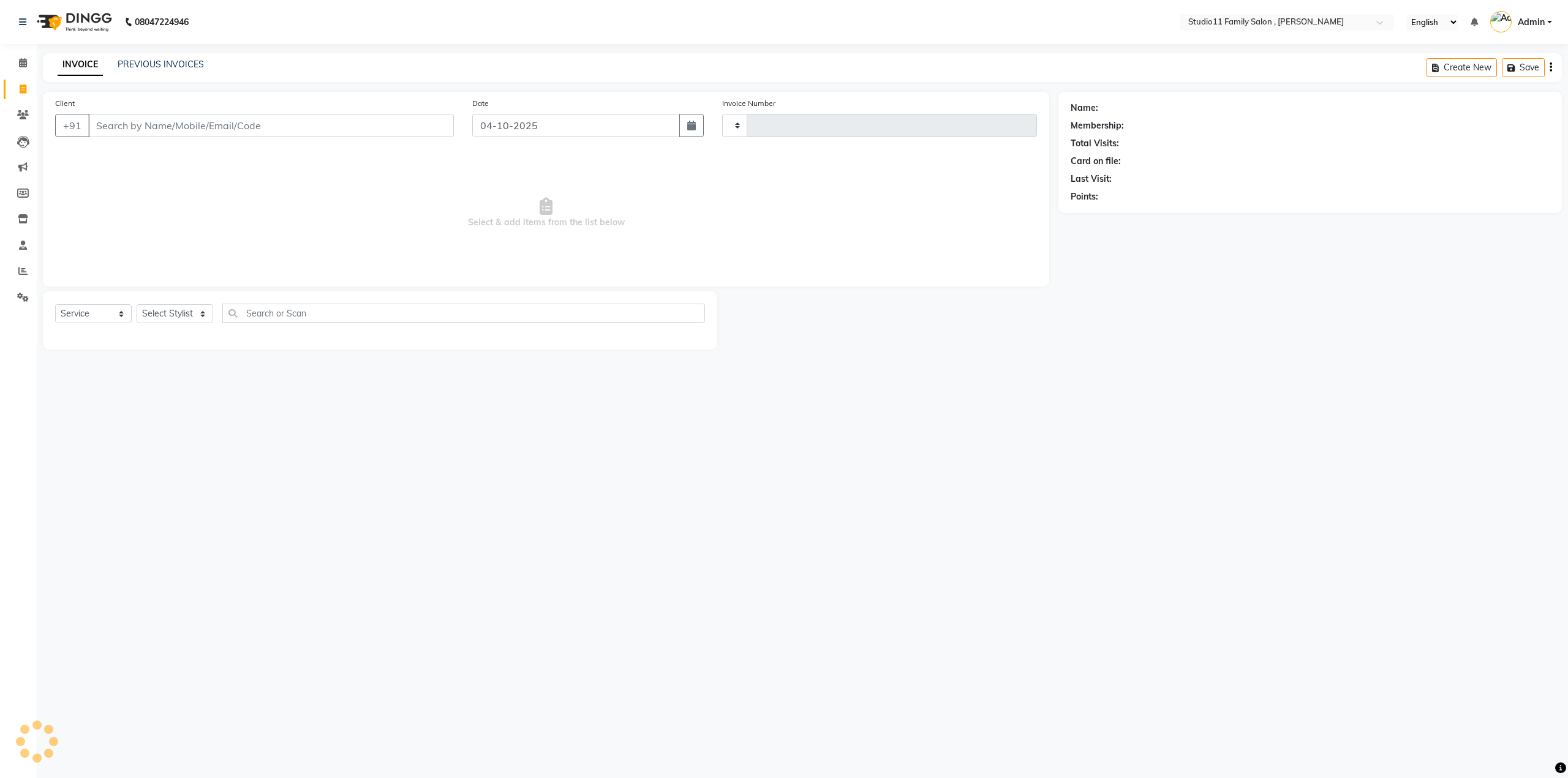
type input "1302"
select select "7303"
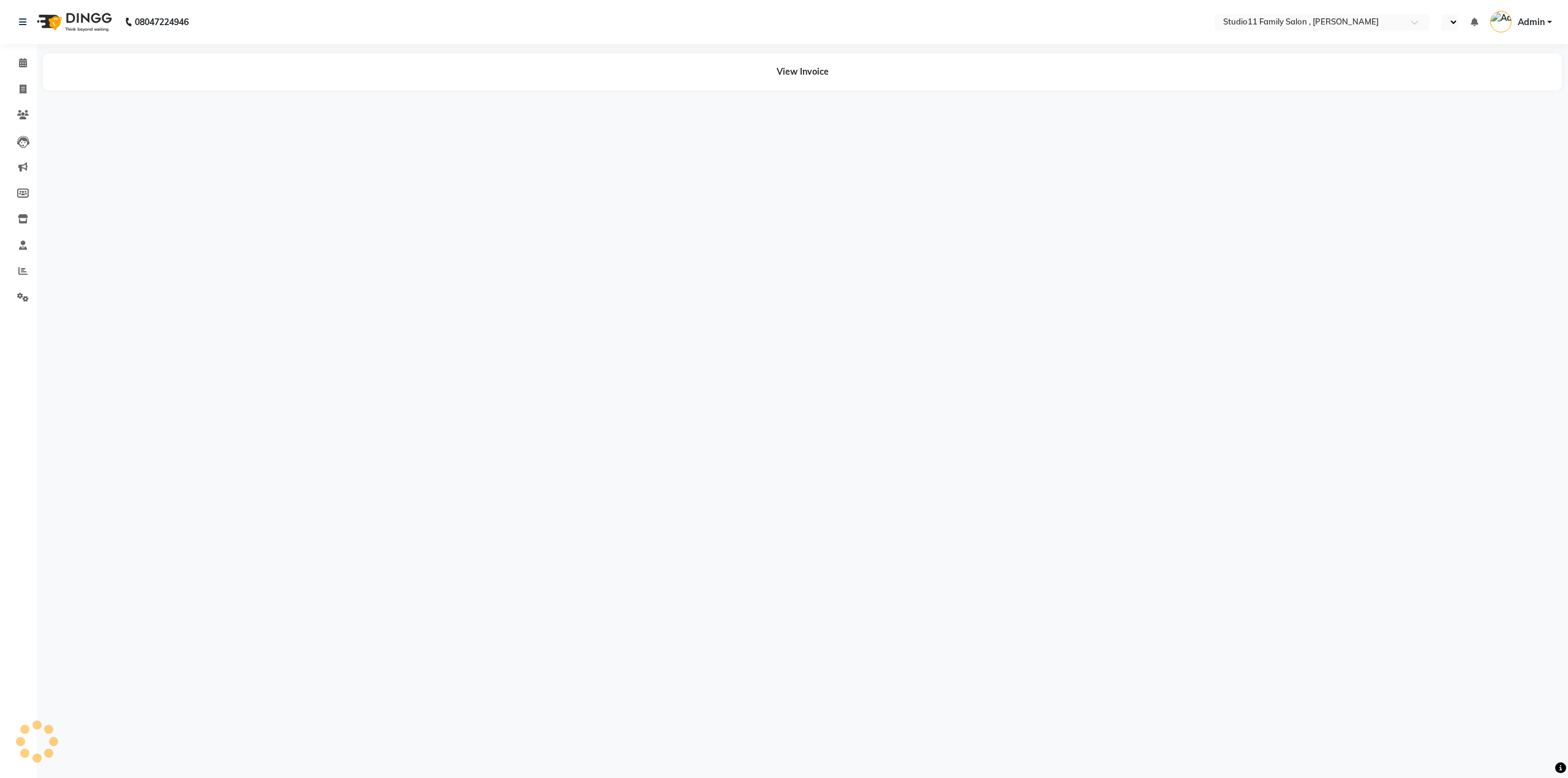
select select "en"
